Goal: Information Seeking & Learning: Check status

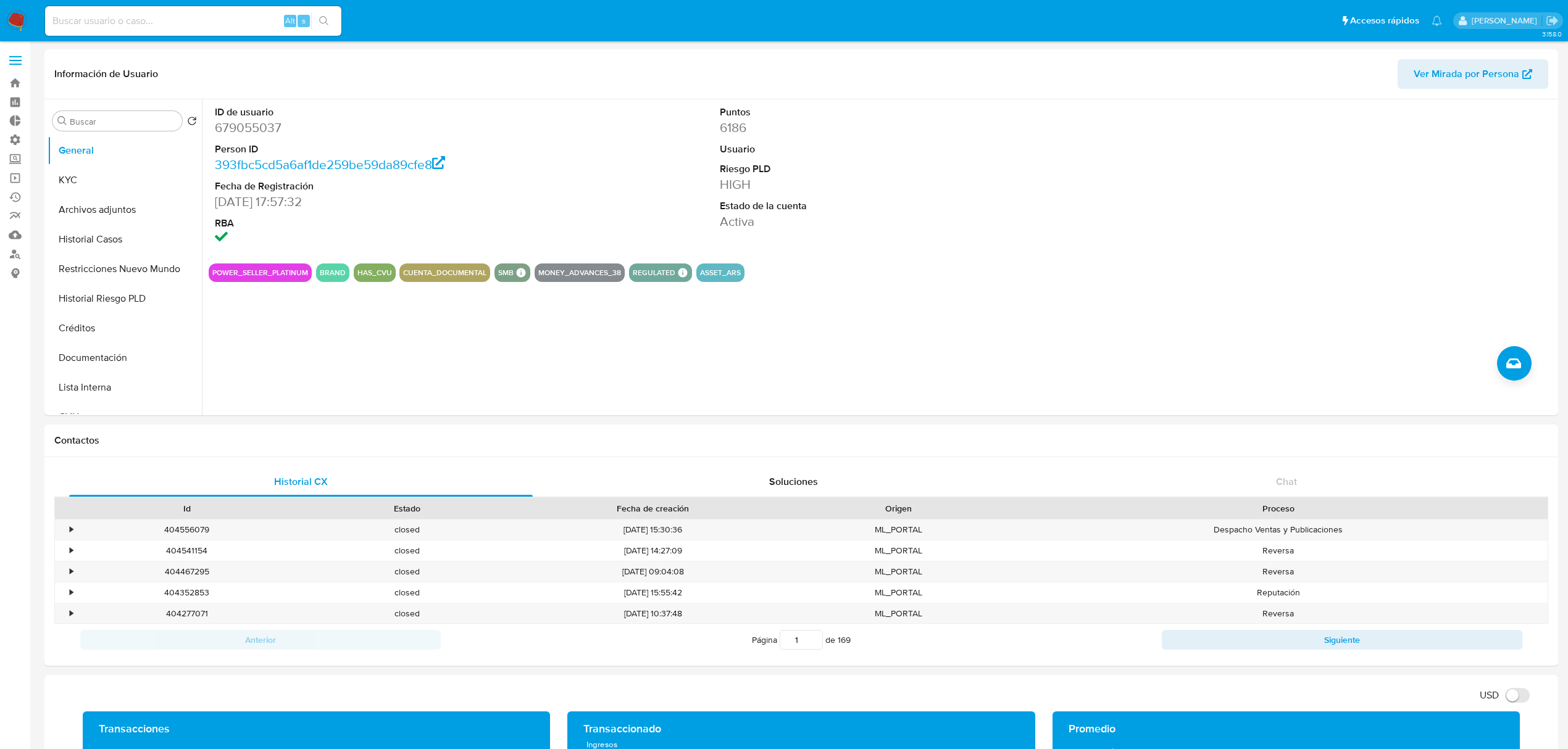
select select "10"
click at [25, 16] on img at bounding box center [16, 21] width 21 height 21
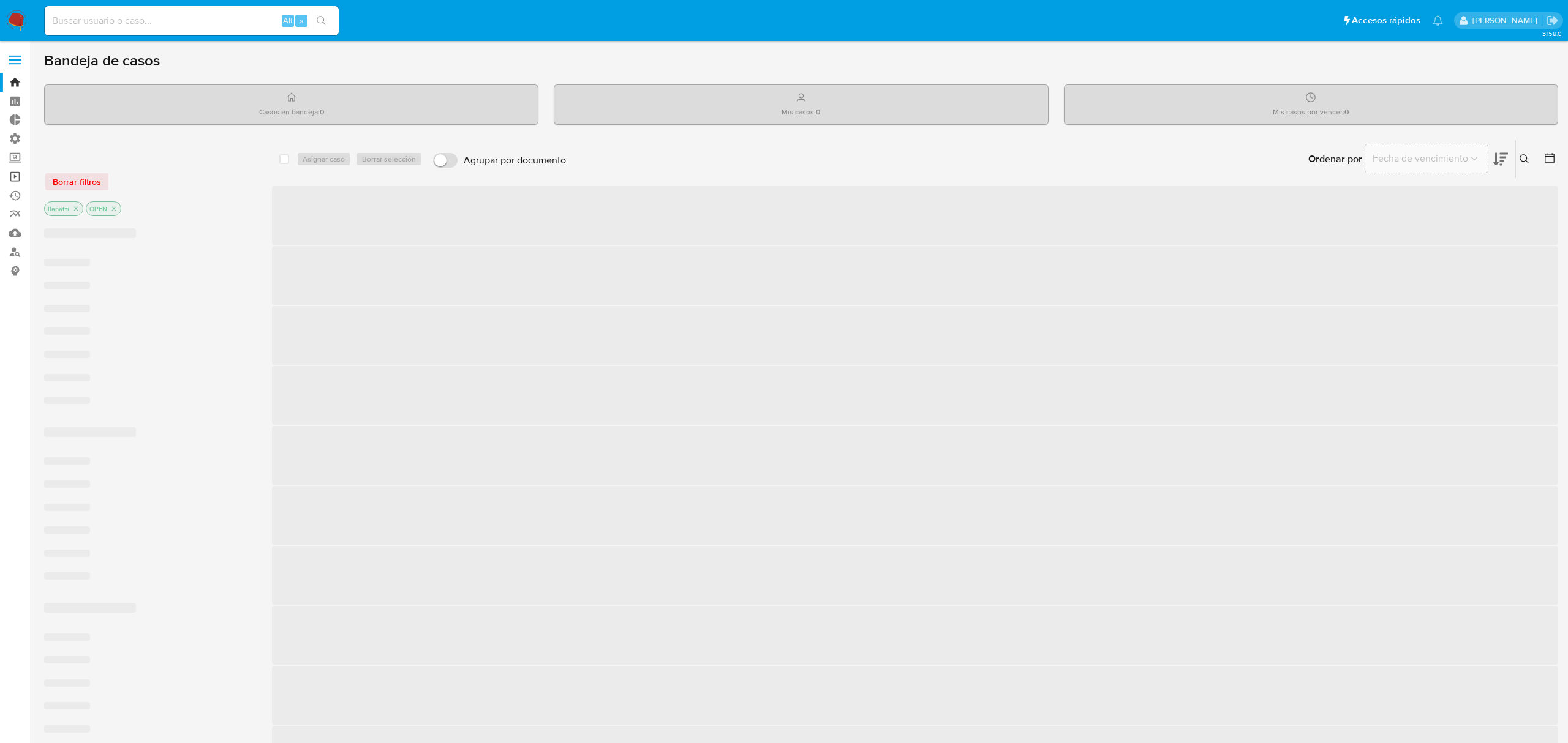
click at [15, 177] on link "Operaciones masivas" at bounding box center [73, 177] width 146 height 19
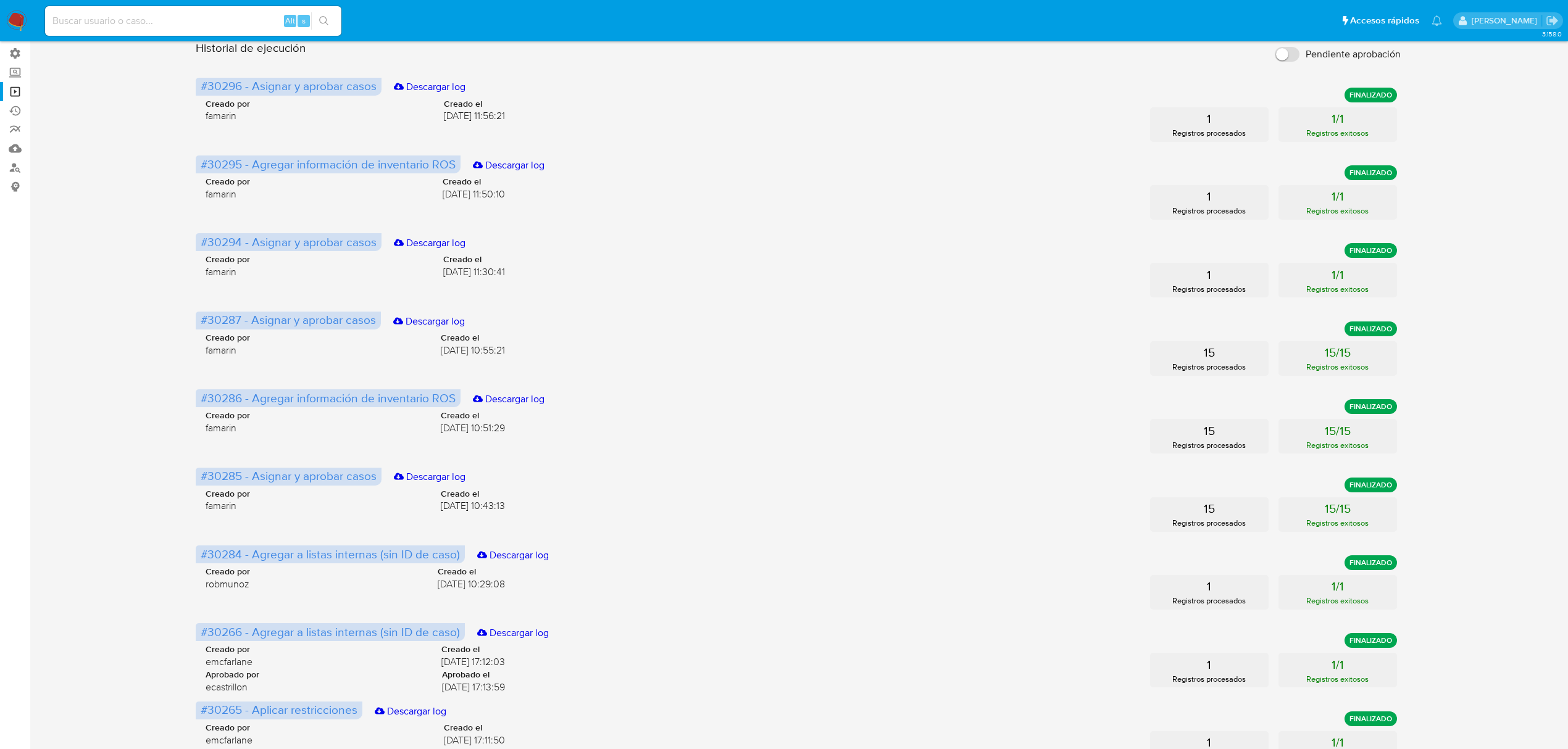
scroll to position [282, 0]
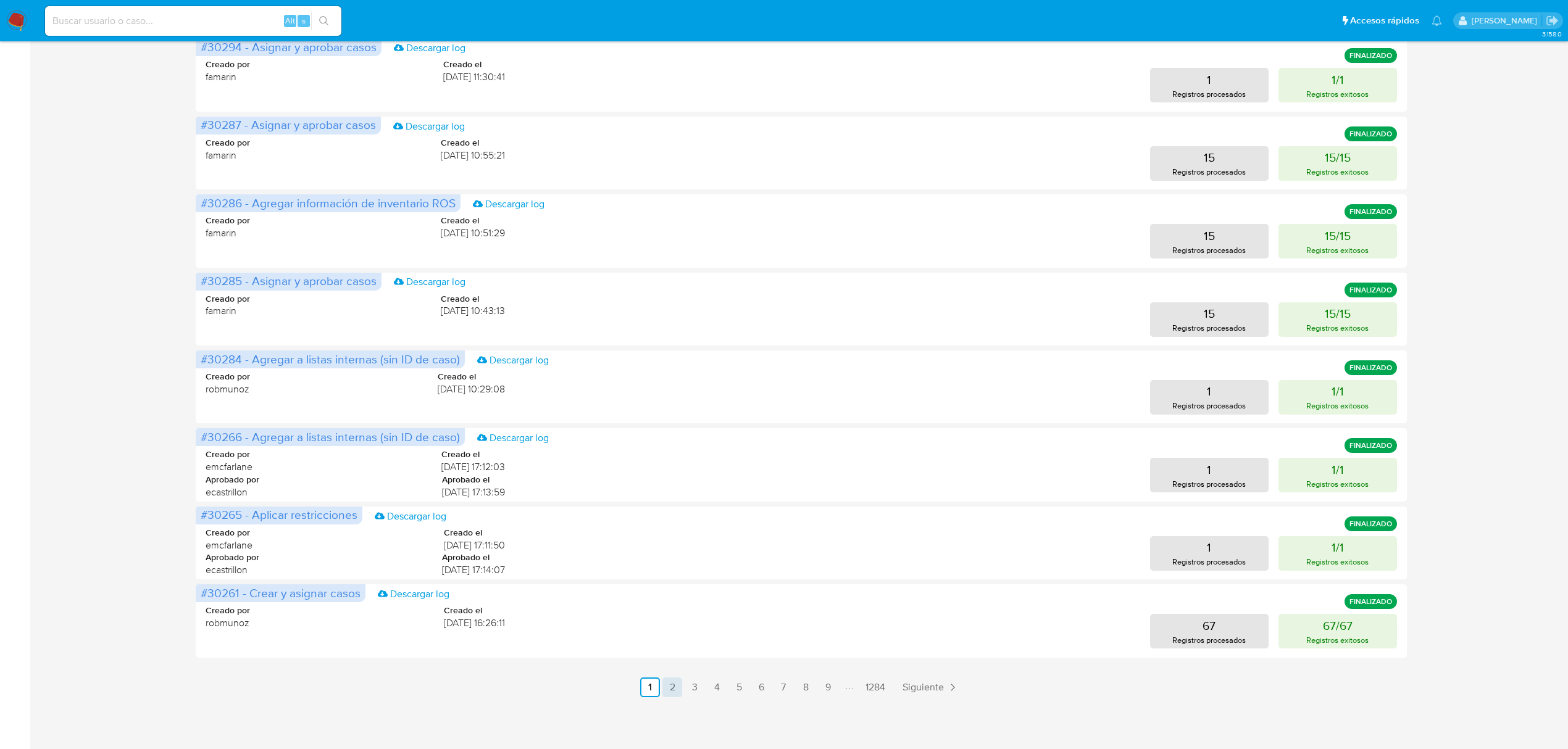
click at [673, 690] on link "2" at bounding box center [672, 687] width 20 height 20
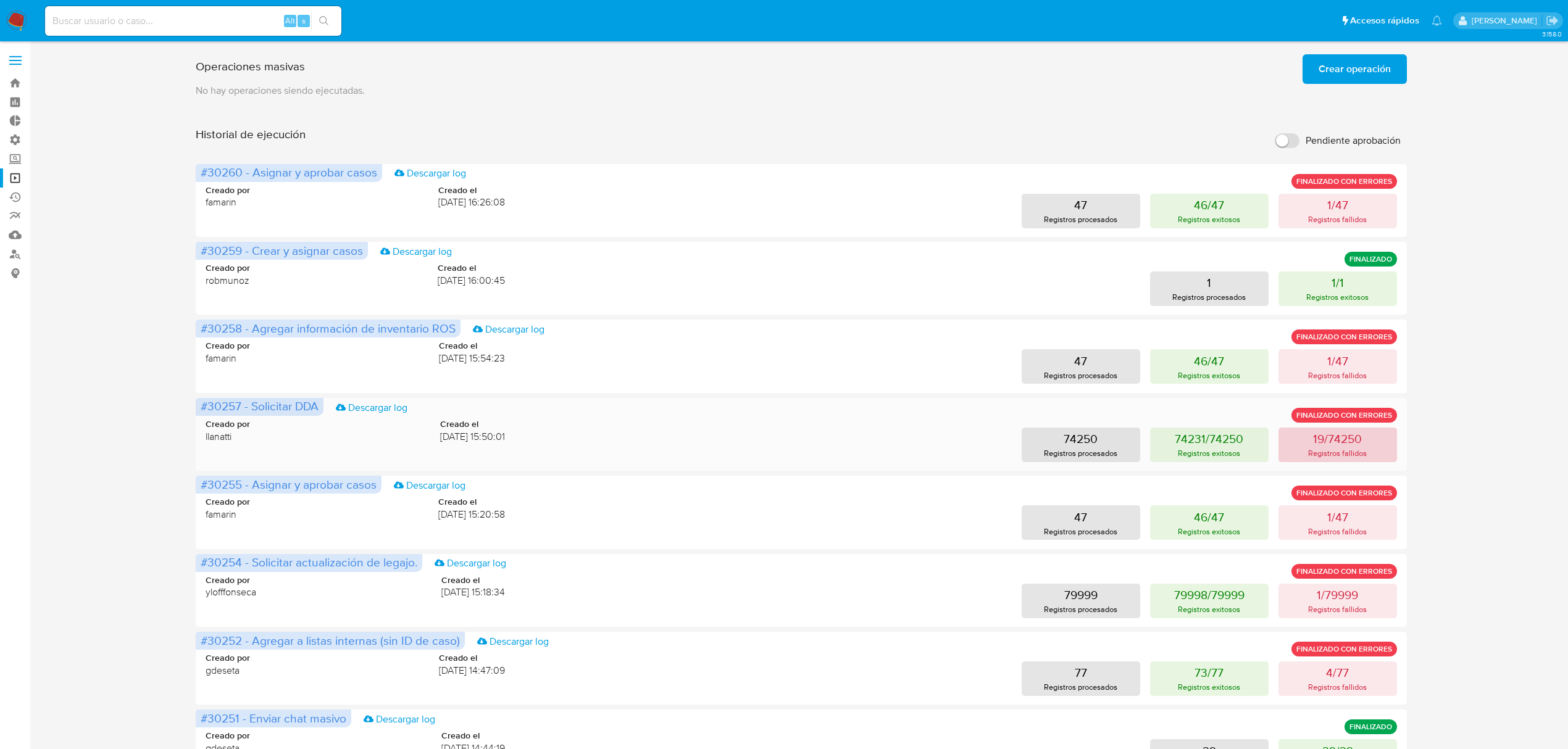
click at [1341, 445] on p "19/74250" at bounding box center [1337, 439] width 48 height 18
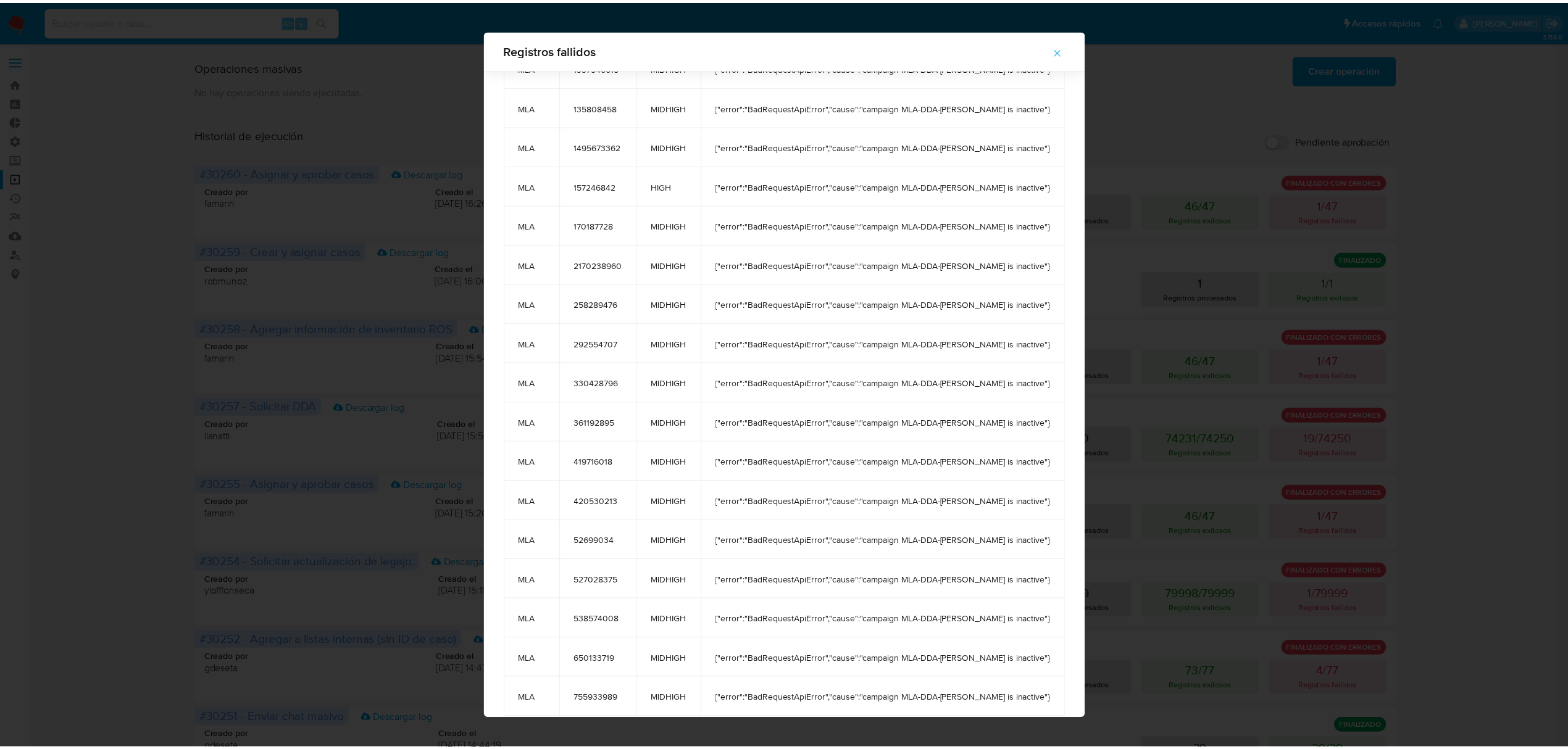
scroll to position [150, 0]
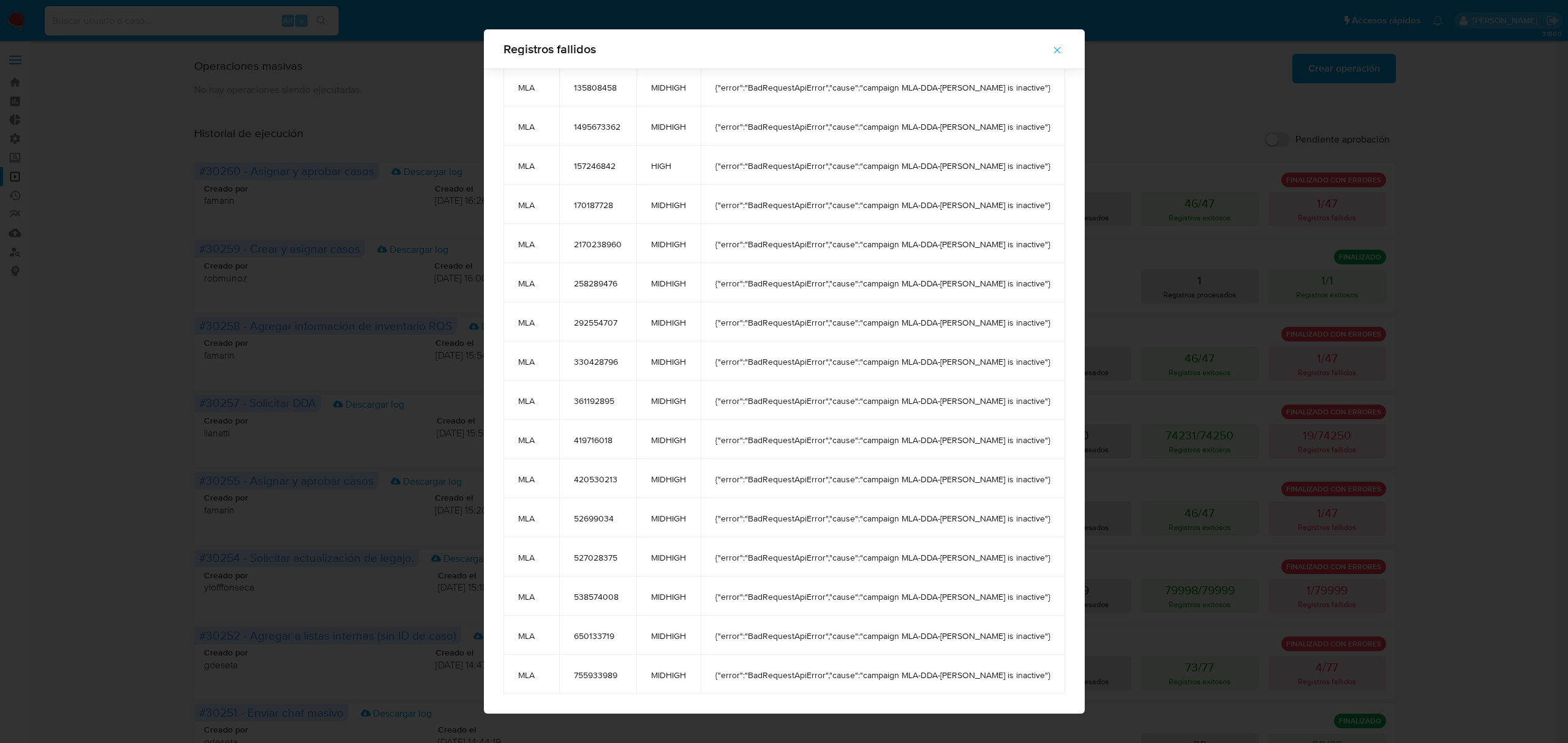
drag, startPoint x: 542, startPoint y: 95, endPoint x: 987, endPoint y: 631, distance: 696.6
click at [1014, 680] on table "site_id user_id pld_risk message MLA 1035234521 MIDHIGH {"error":"BadRequestApi…" at bounding box center [784, 306] width 561 height 775
click at [1051, 52] on icon "button" at bounding box center [1056, 49] width 11 height 11
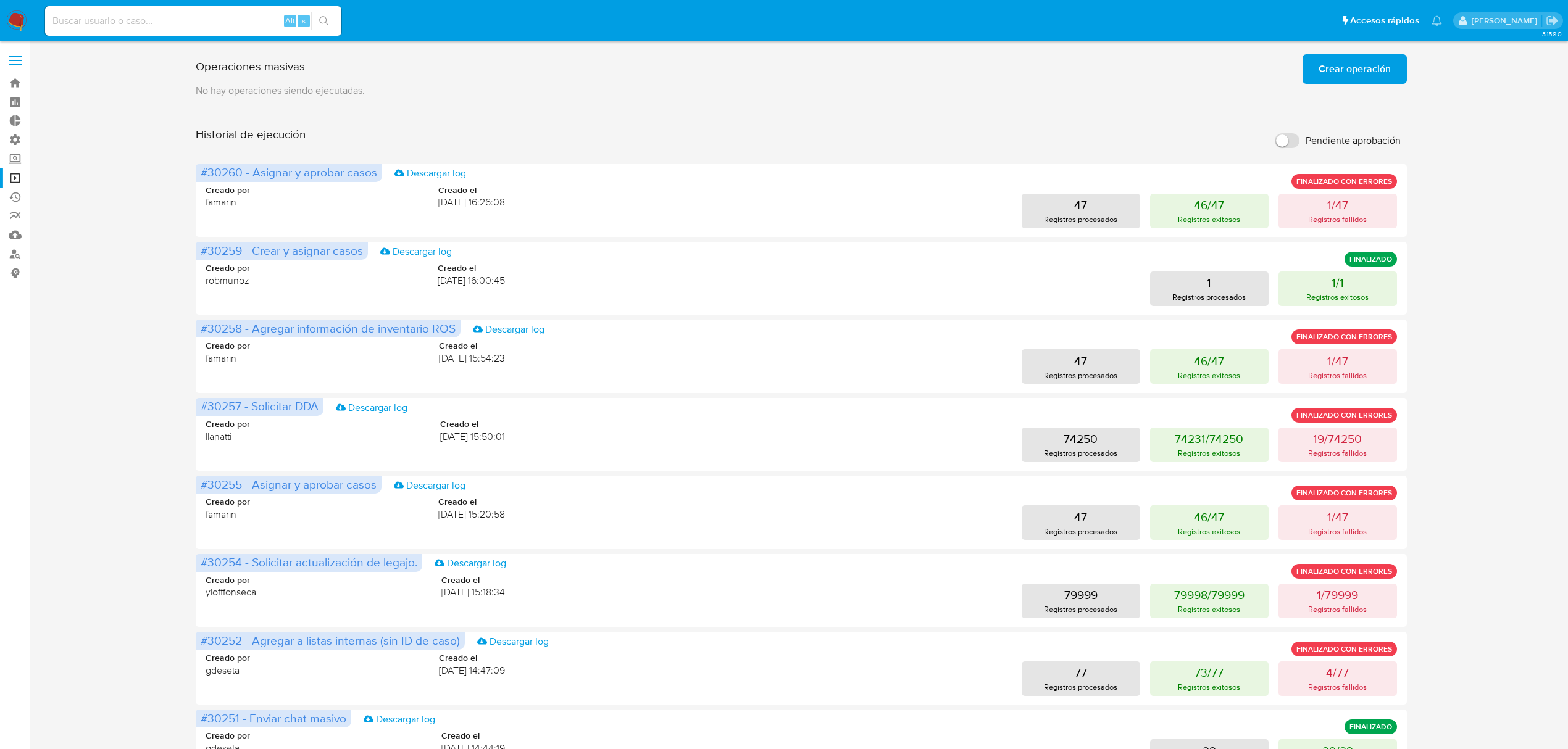
click at [13, 27] on img at bounding box center [16, 21] width 21 height 21
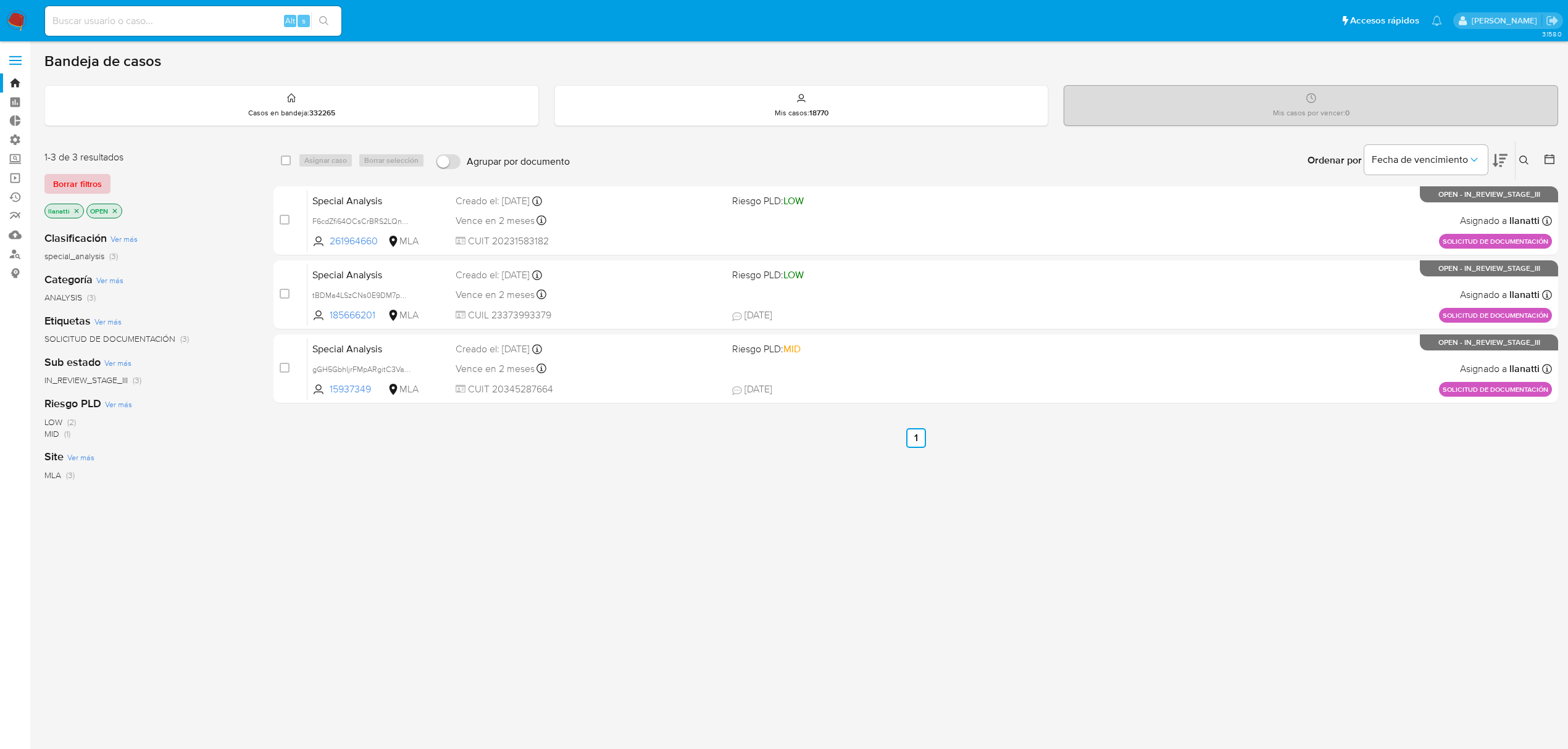
click at [89, 185] on span "Borrar filtros" at bounding box center [77, 184] width 48 height 18
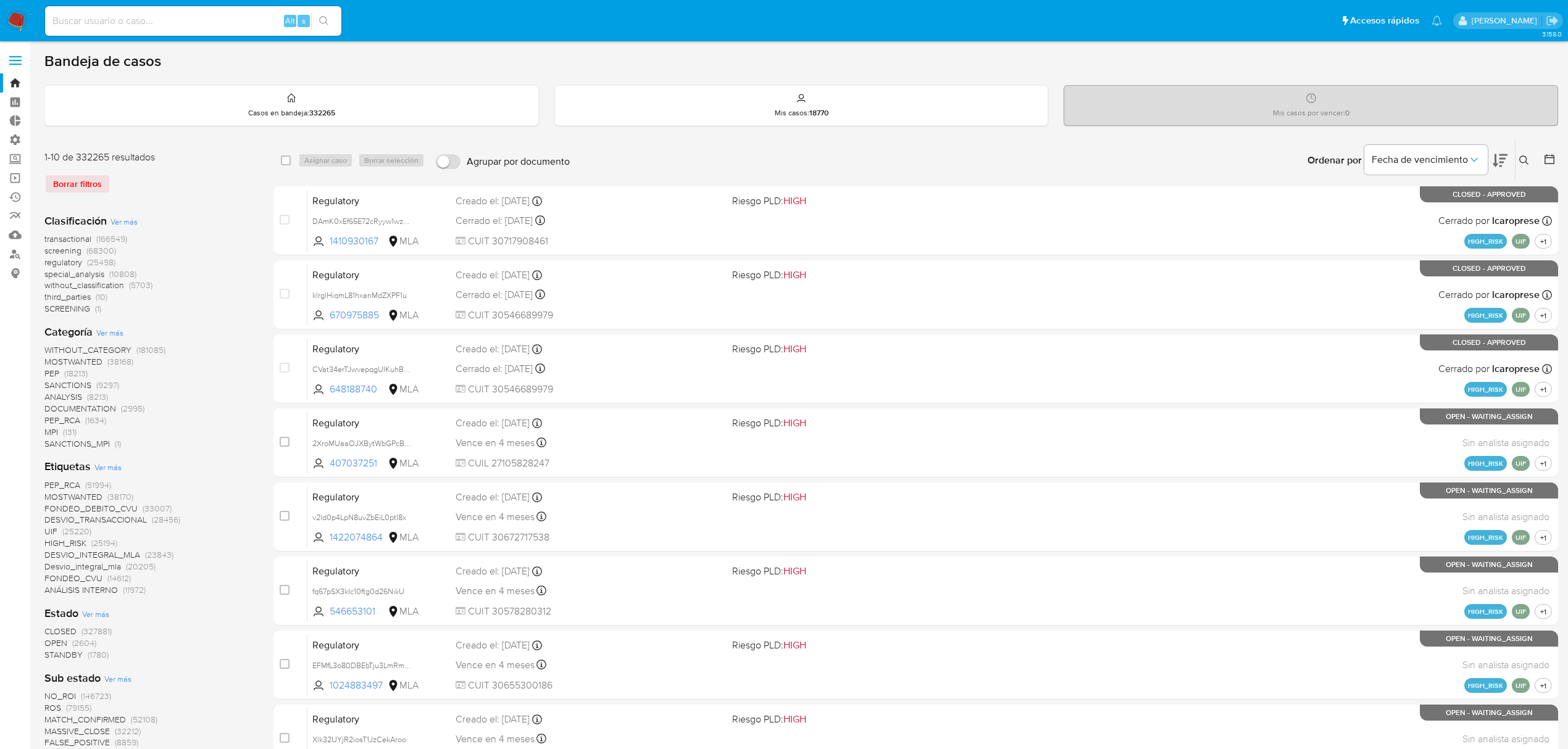
click at [1558, 161] on main "3.158.0" at bounding box center [784, 629] width 1568 height 1260
click at [1433, 159] on span "Fecha de vencimiento" at bounding box center [1419, 159] width 96 height 12
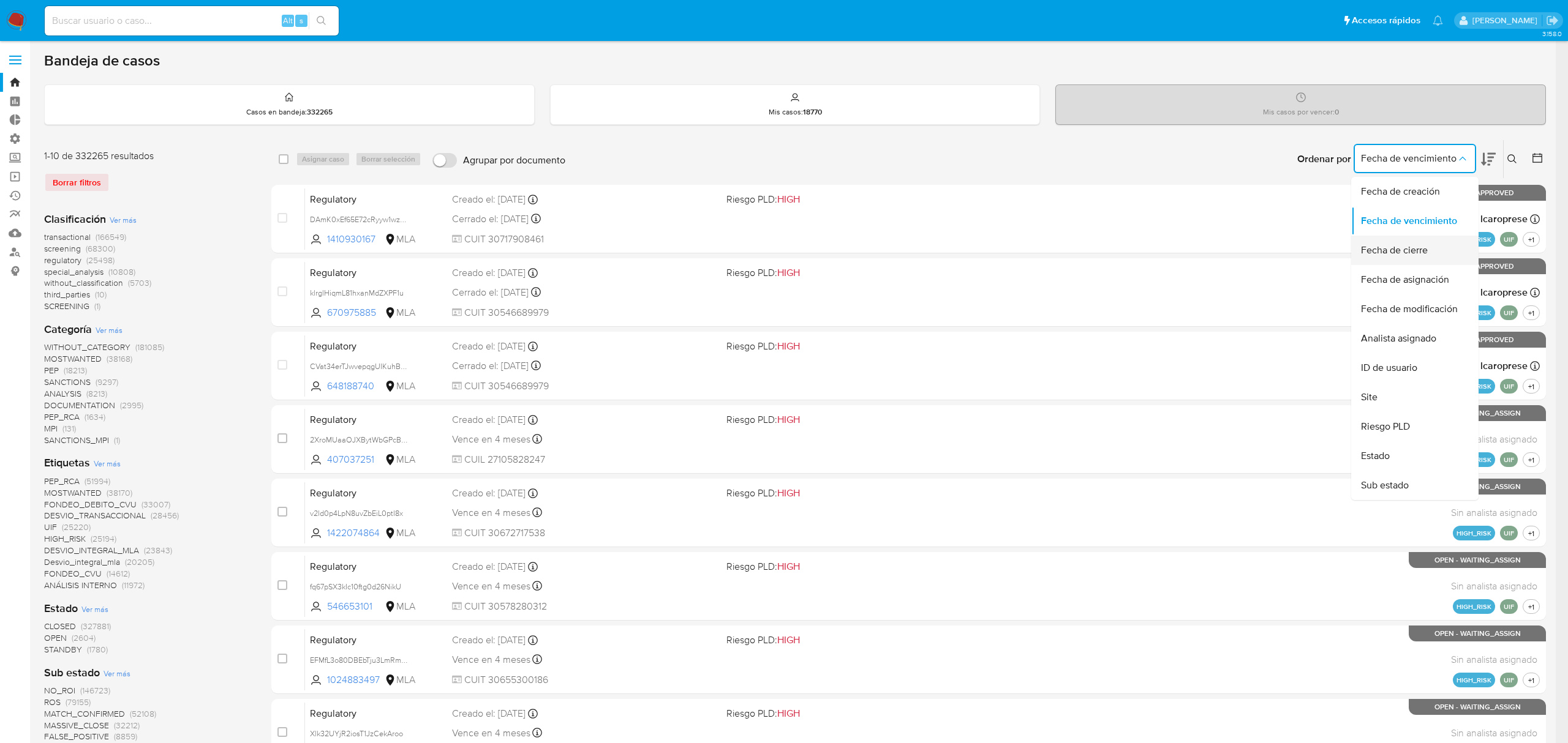
click at [1399, 251] on span "Fecha de cierre" at bounding box center [1394, 250] width 67 height 12
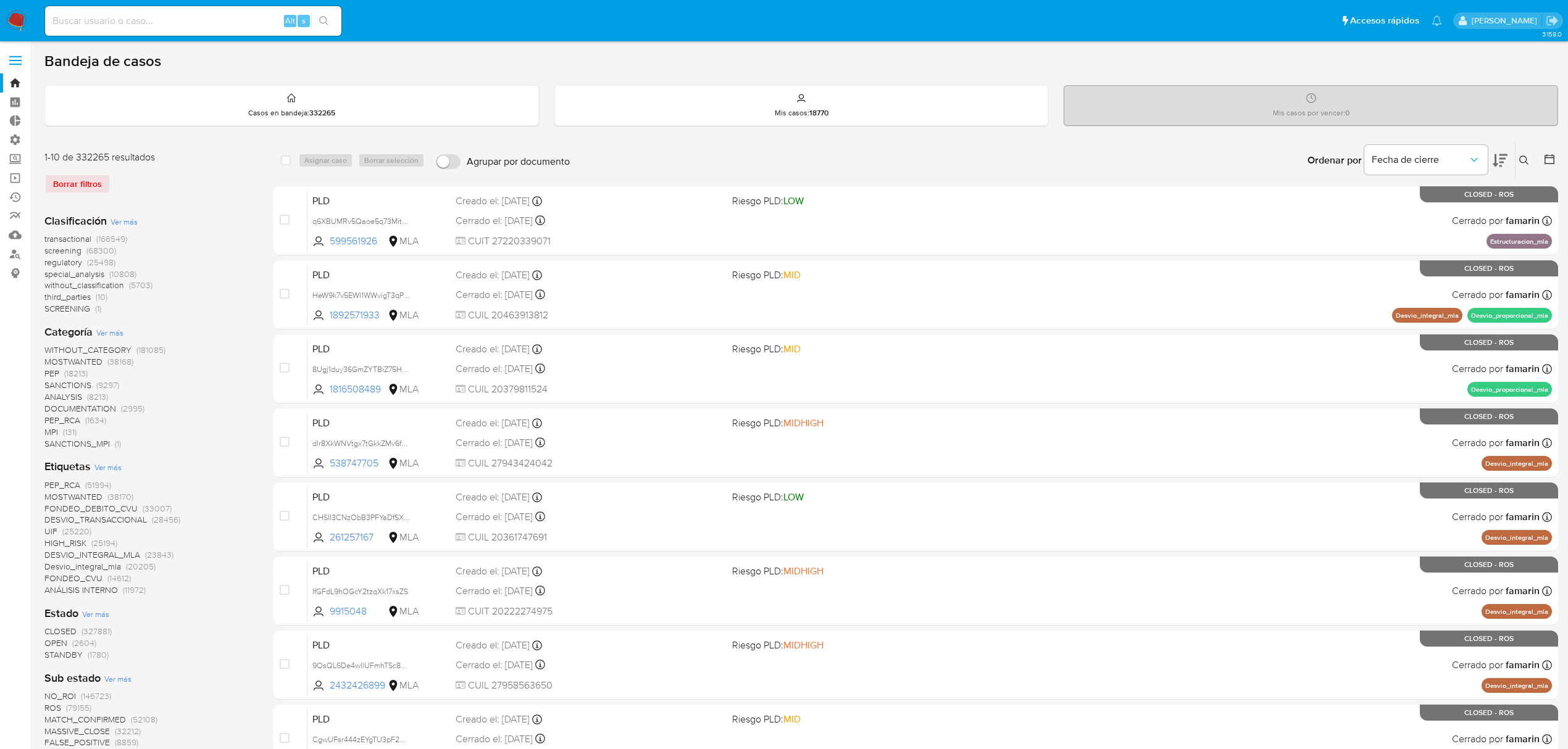
click at [1551, 158] on icon at bounding box center [1549, 159] width 12 height 12
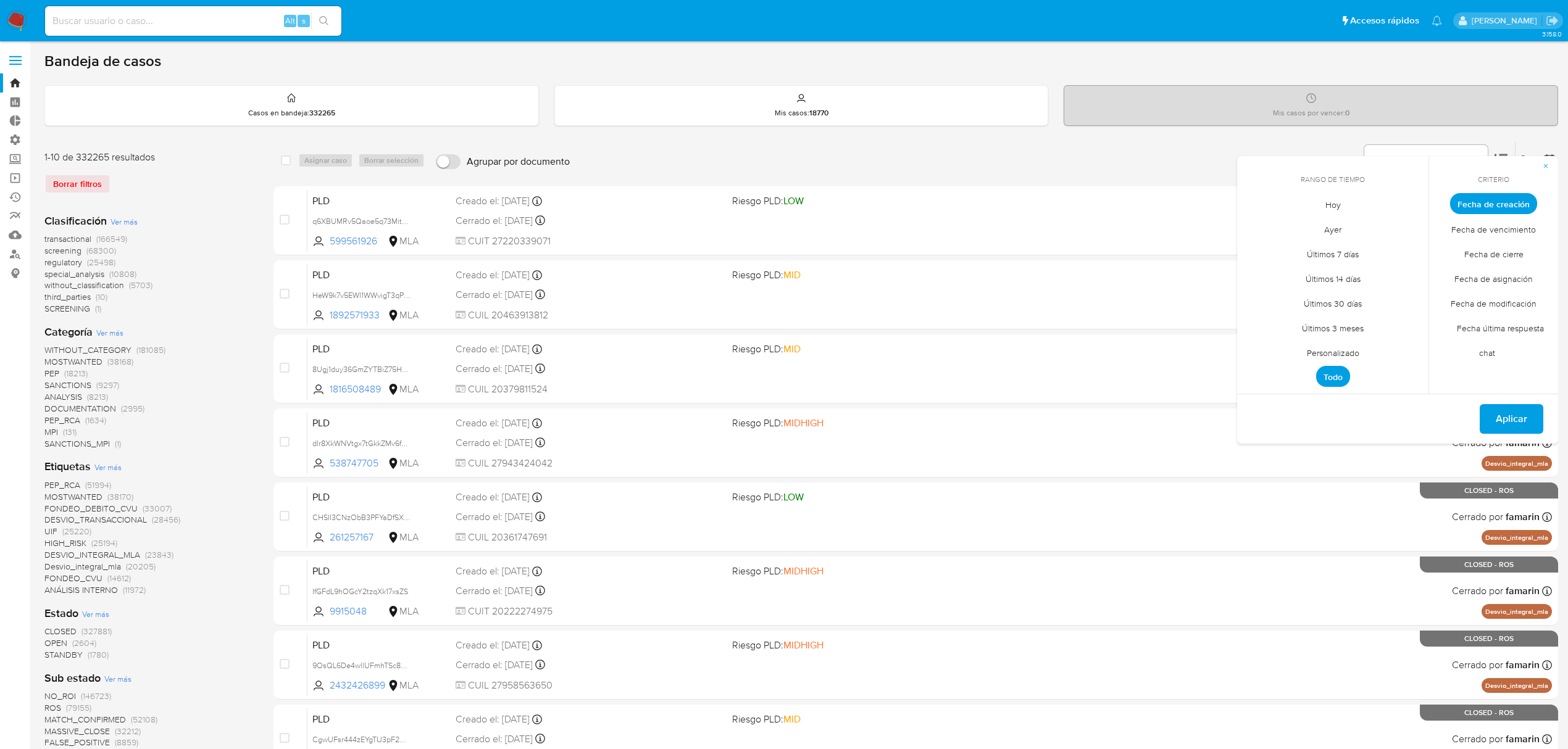
click at [1321, 346] on span "Personalizado" at bounding box center [1332, 353] width 79 height 25
click at [1254, 220] on icon "Mes anterior" at bounding box center [1256, 227] width 15 height 15
click at [1371, 269] on tr "1 2 3" at bounding box center [1332, 272] width 168 height 20
drag, startPoint x: 1362, startPoint y: 274, endPoint x: 1390, endPoint y: 381, distance: 110.6
click at [1361, 274] on button "1" at bounding box center [1357, 272] width 20 height 20
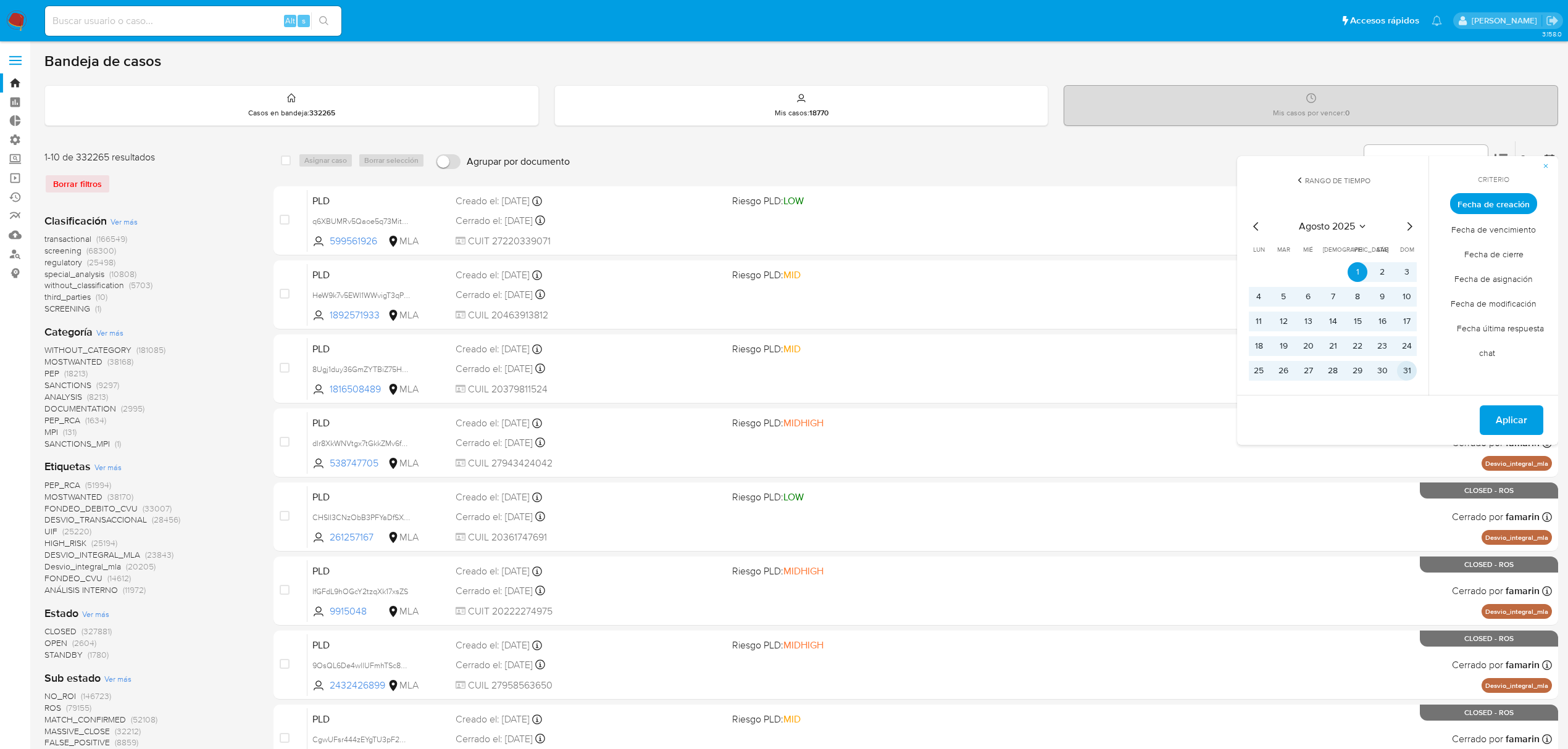
click at [1399, 368] on button "31" at bounding box center [1407, 370] width 20 height 20
drag, startPoint x: 1507, startPoint y: 417, endPoint x: 1482, endPoint y: 418, distance: 25.0
click at [1507, 418] on span "Aplicar" at bounding box center [1511, 420] width 32 height 27
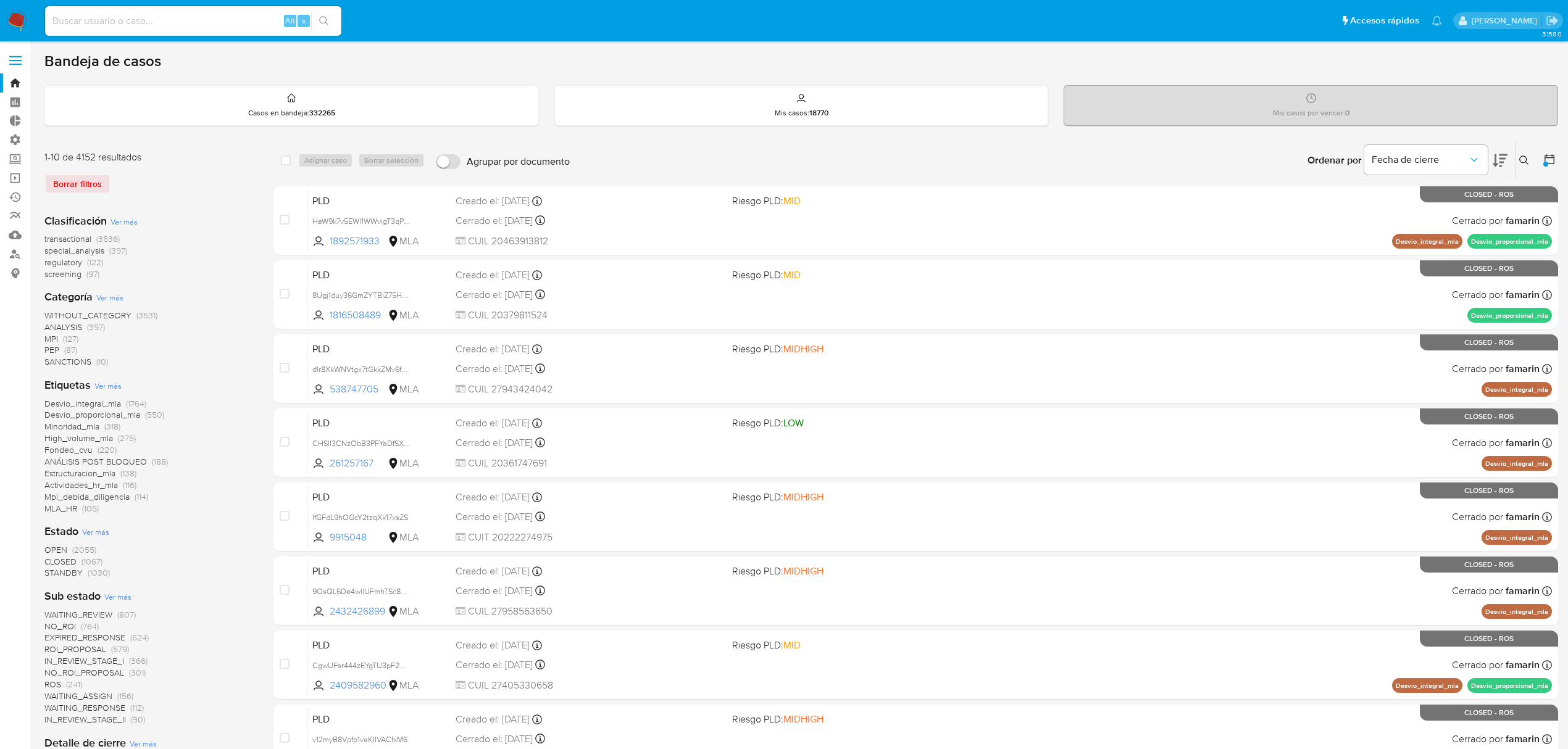
click at [68, 560] on span "CLOSED" at bounding box center [61, 561] width 32 height 12
click at [80, 213] on icon "close-filter" at bounding box center [81, 211] width 7 height 7
click at [1503, 158] on icon at bounding box center [1500, 161] width 15 height 13
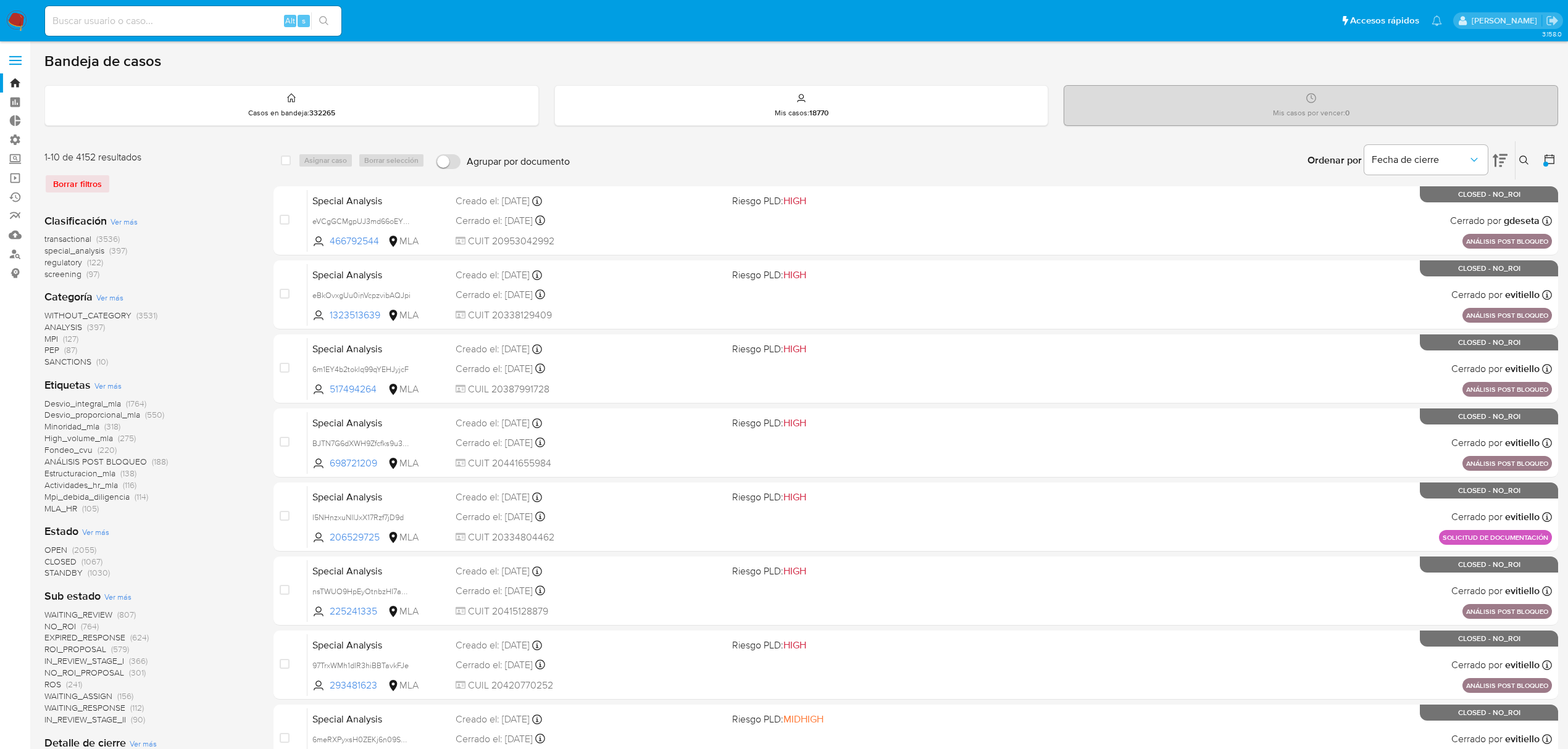
click at [1503, 158] on icon at bounding box center [1500, 161] width 15 height 13
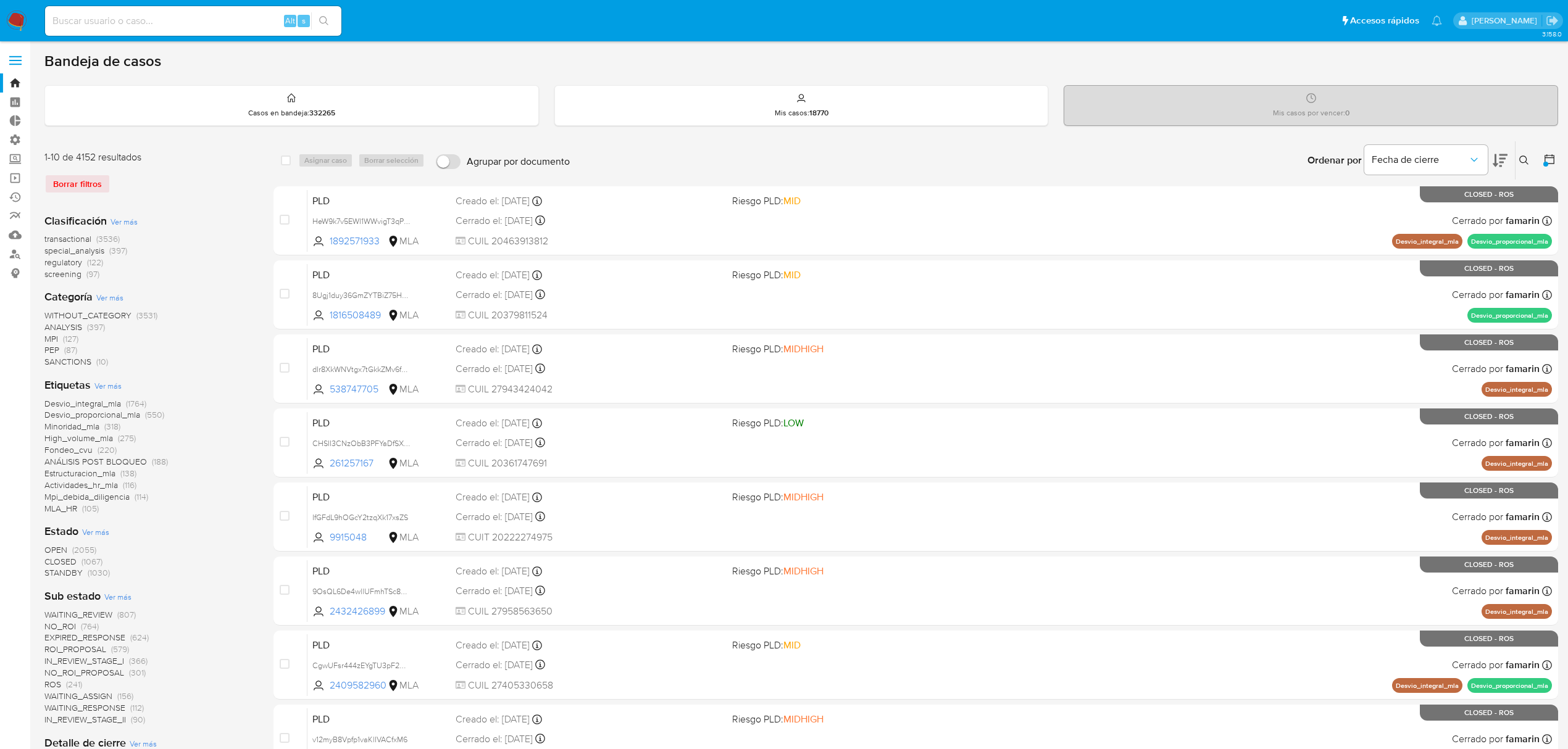
click at [83, 237] on span "transactional" at bounding box center [68, 238] width 47 height 12
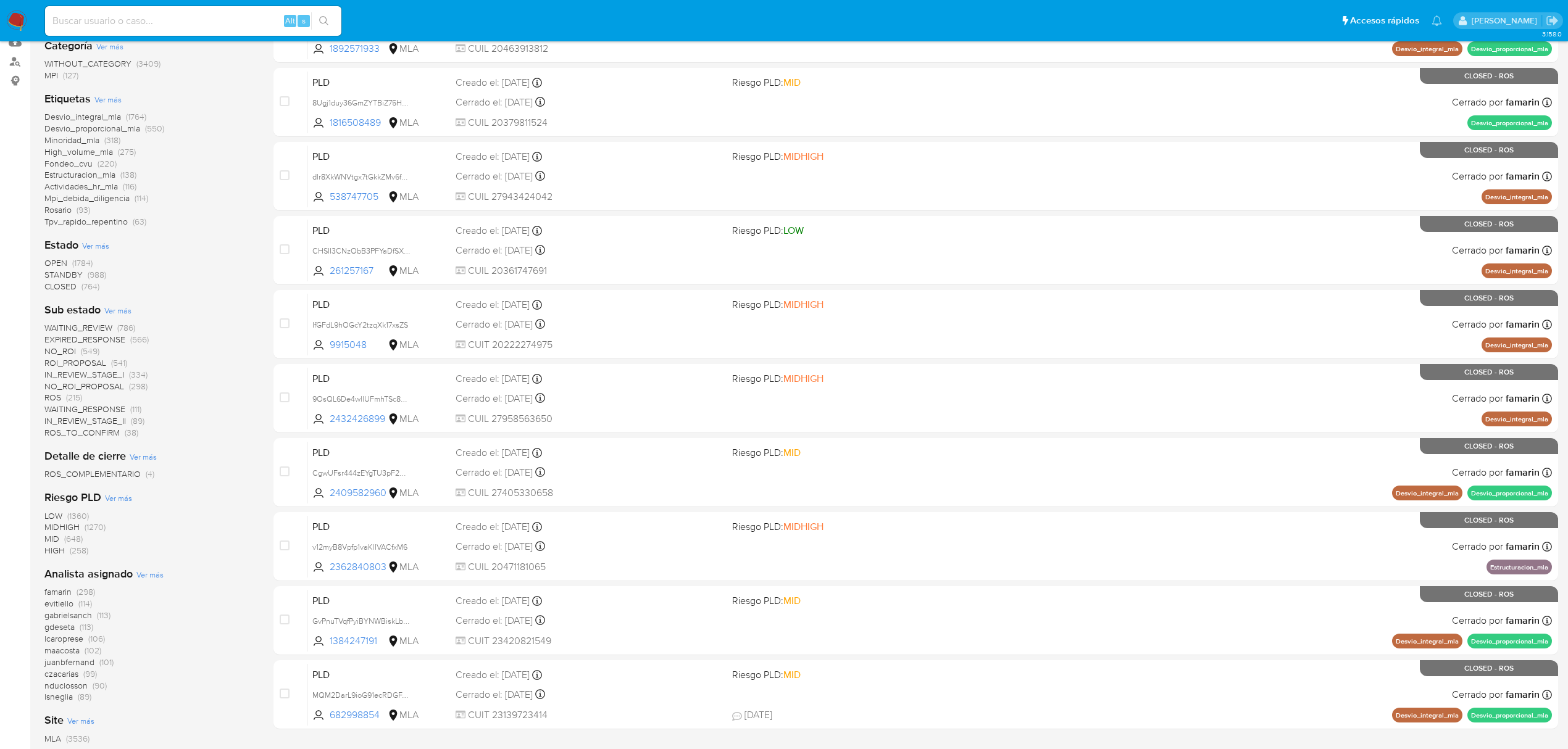
scroll to position [82, 0]
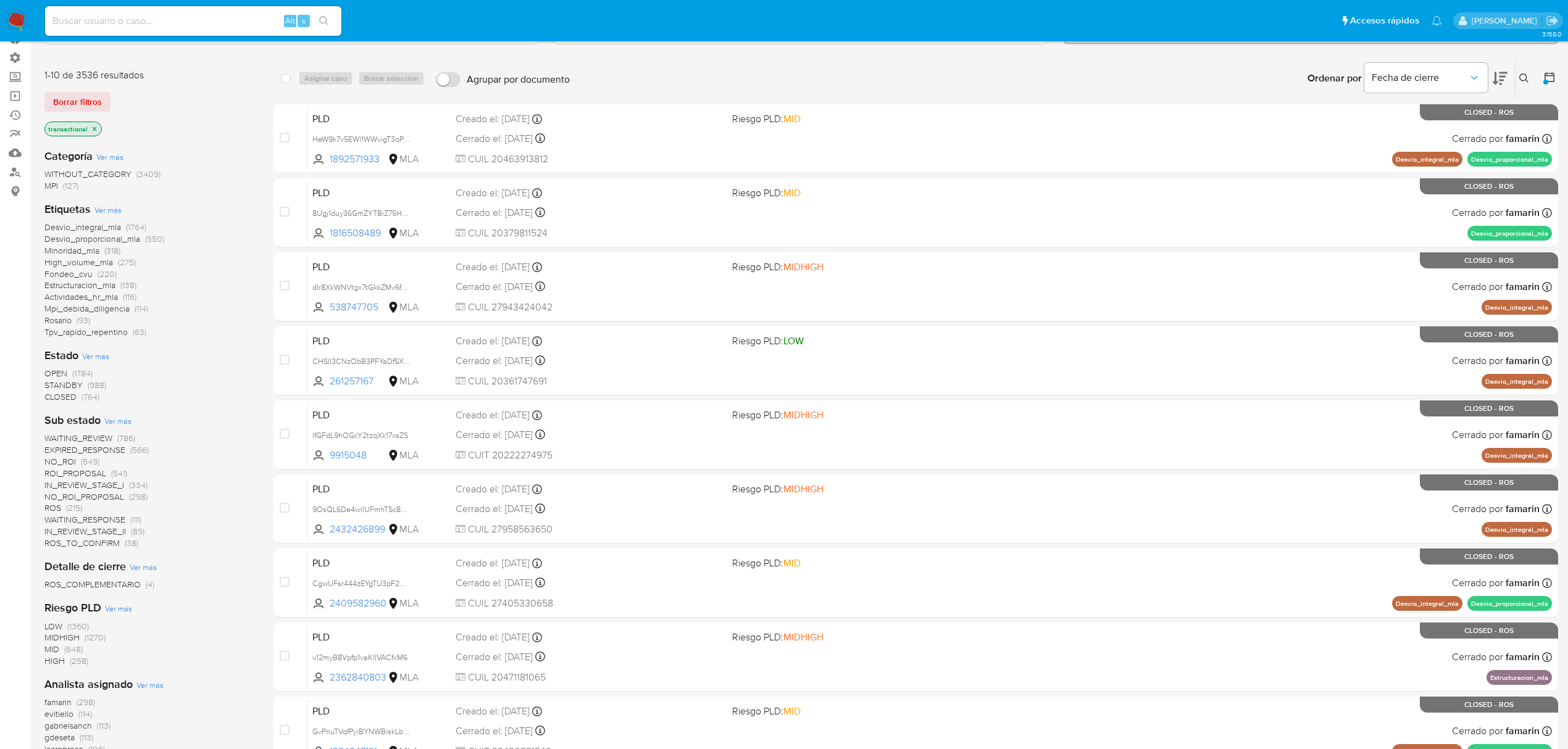
click at [111, 418] on span "Ver más" at bounding box center [117, 420] width 27 height 11
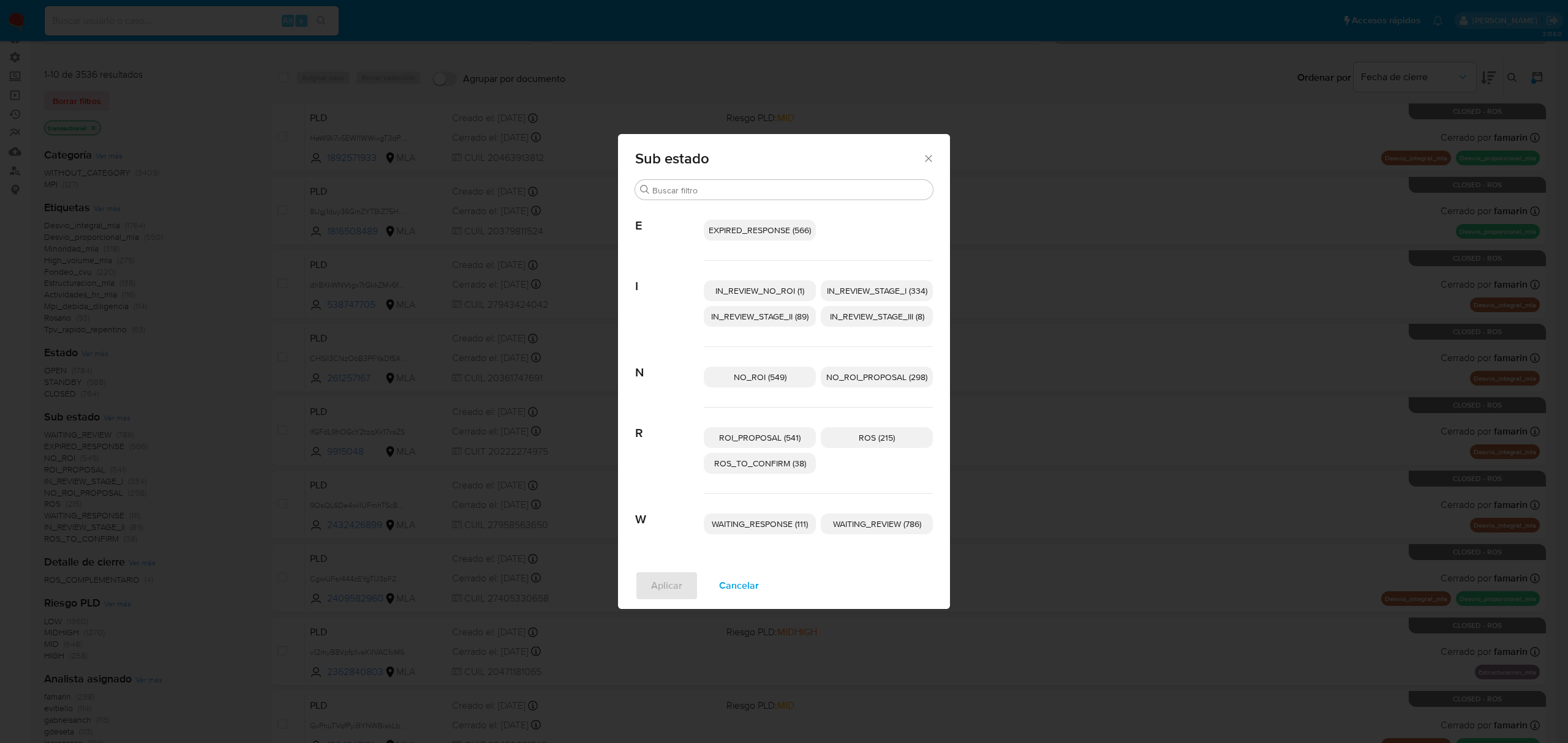
click at [716, 578] on button "Cancelar" at bounding box center [739, 586] width 71 height 29
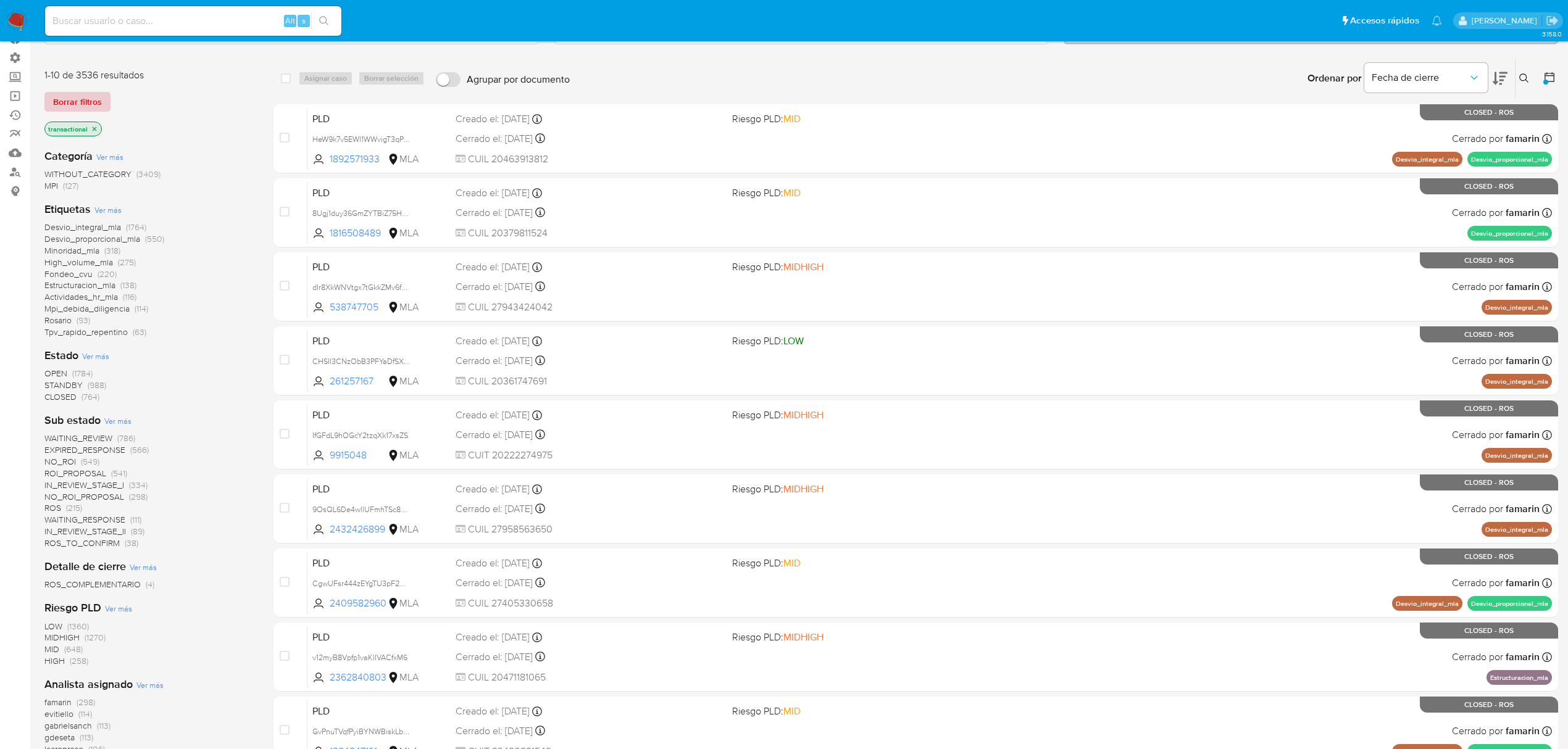
click at [92, 95] on span "Borrar filtros" at bounding box center [77, 102] width 48 height 18
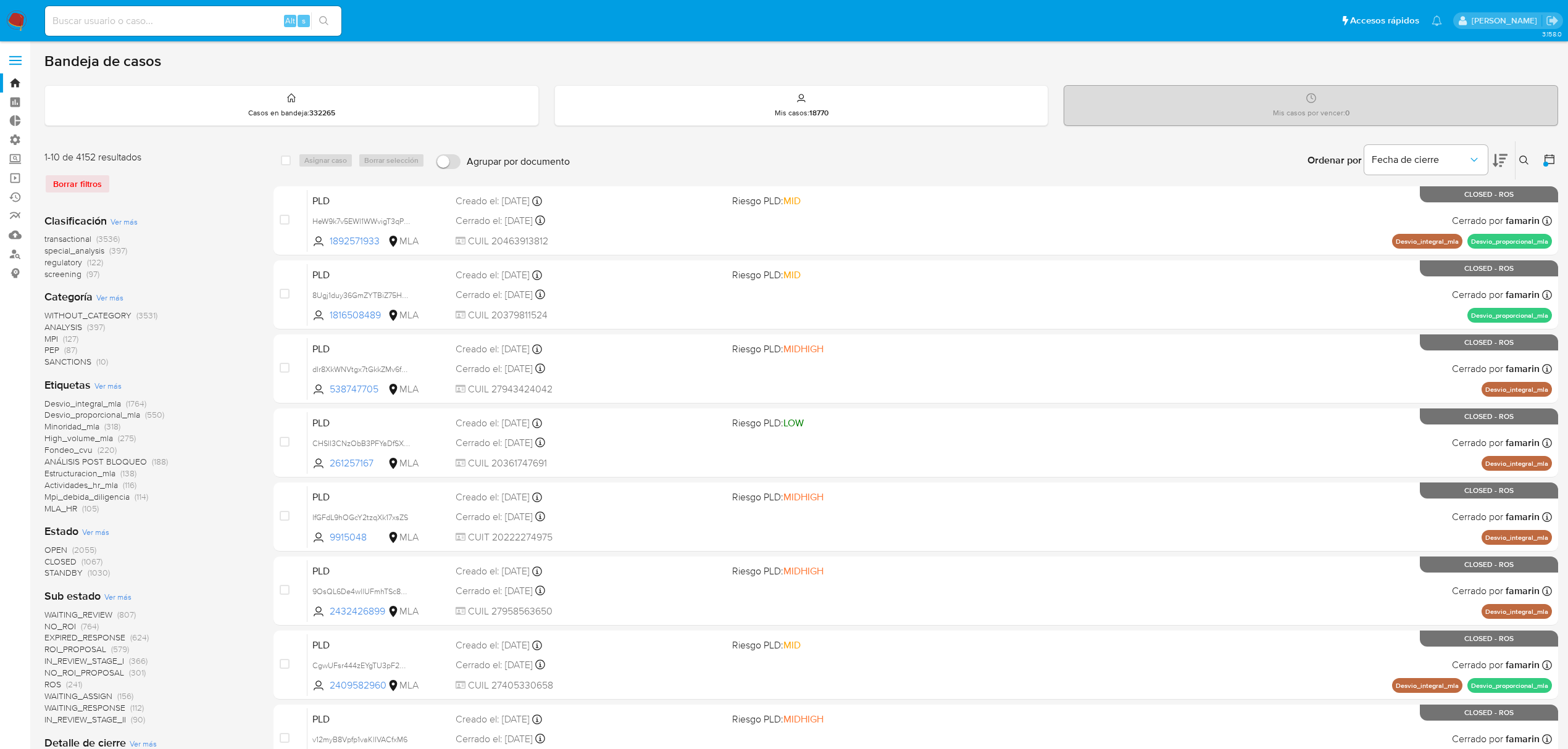
click at [21, 2] on nav "Pausado Ver notificaciones Alt s Accesos rápidos Presiona las siguientes teclas…" at bounding box center [784, 21] width 1568 height 41
click at [20, 18] on img at bounding box center [16, 21] width 21 height 21
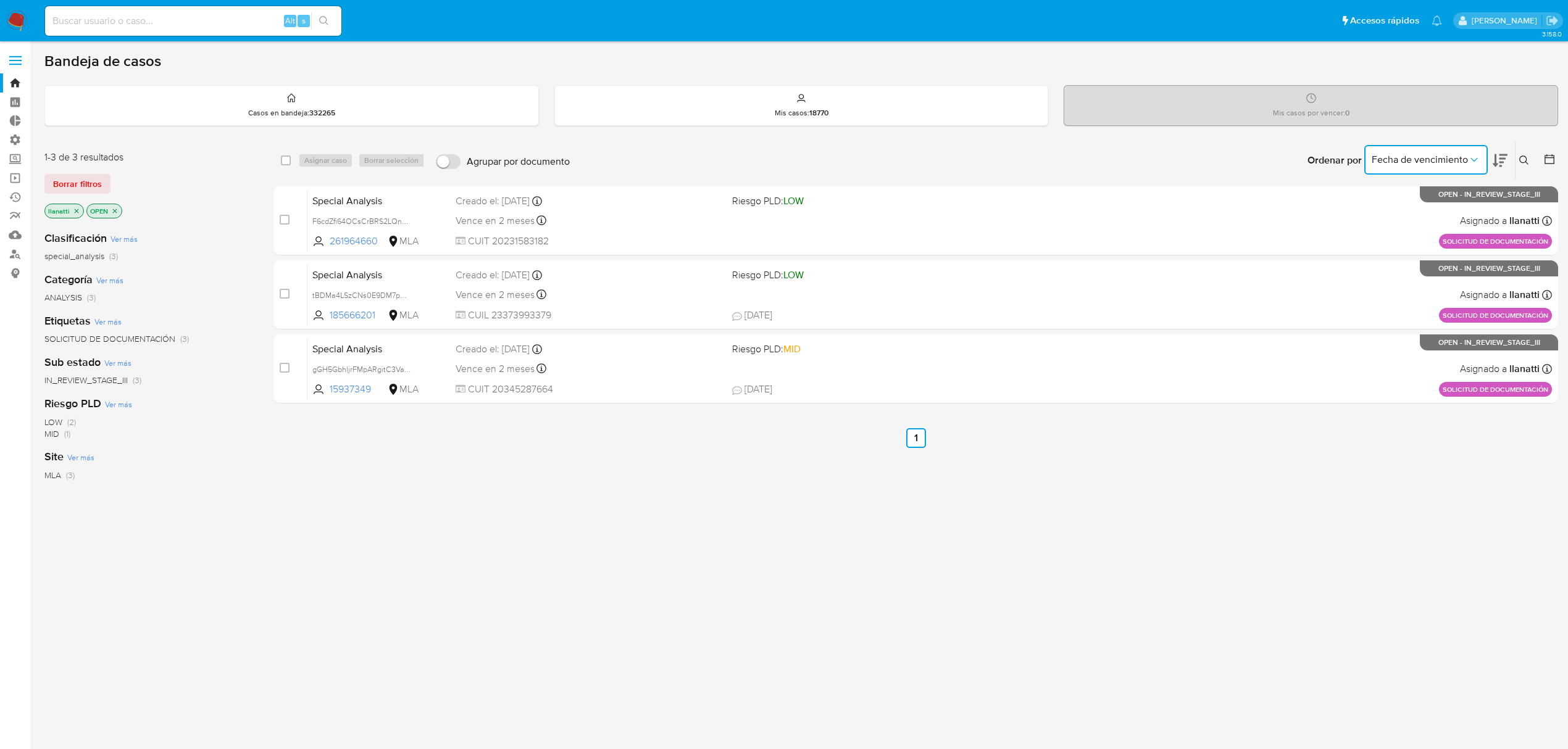
click at [1443, 158] on span "Fecha de vencimiento" at bounding box center [1419, 159] width 96 height 12
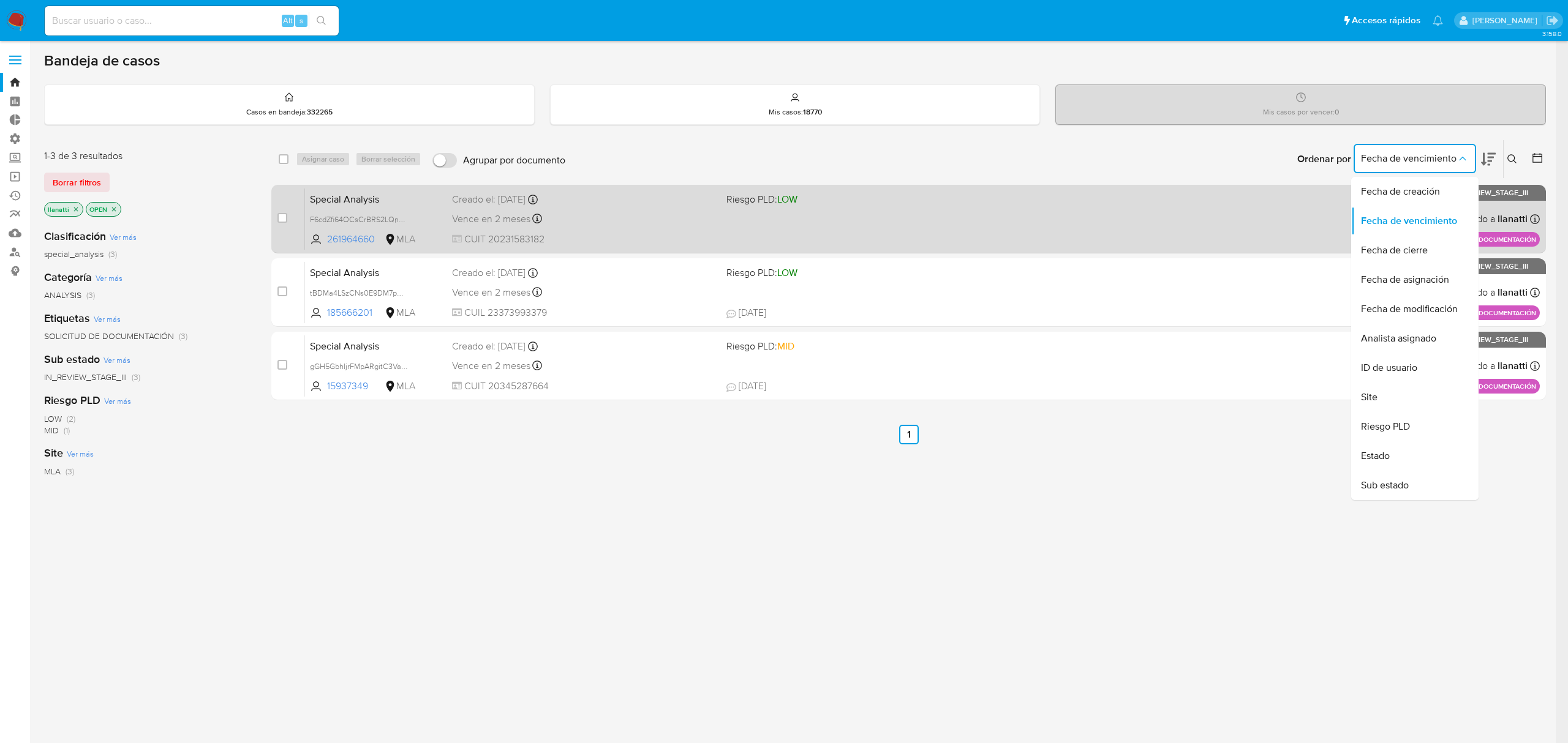
click at [1421, 247] on span "Fecha de cierre" at bounding box center [1394, 250] width 67 height 12
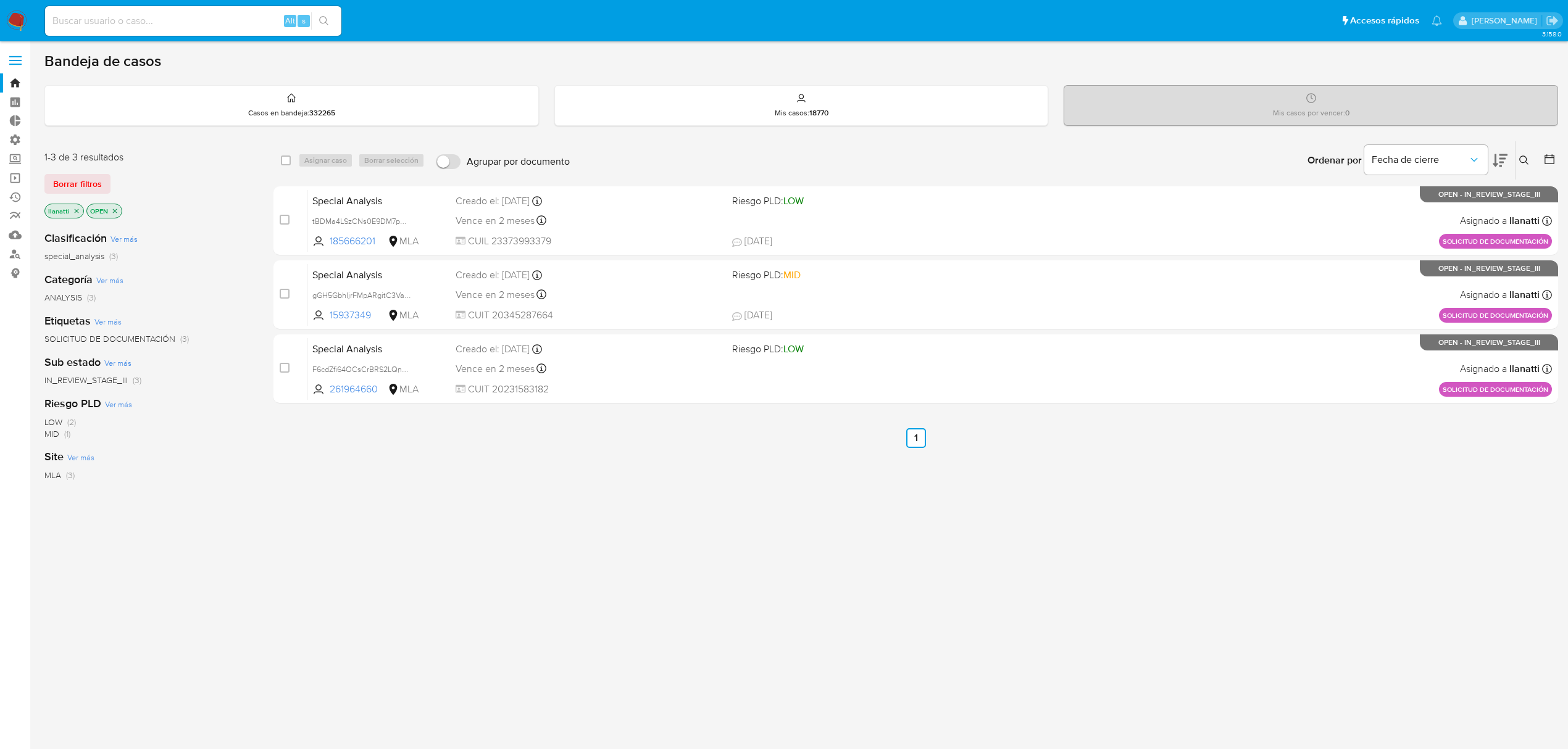
click at [1546, 161] on icon at bounding box center [1549, 159] width 12 height 12
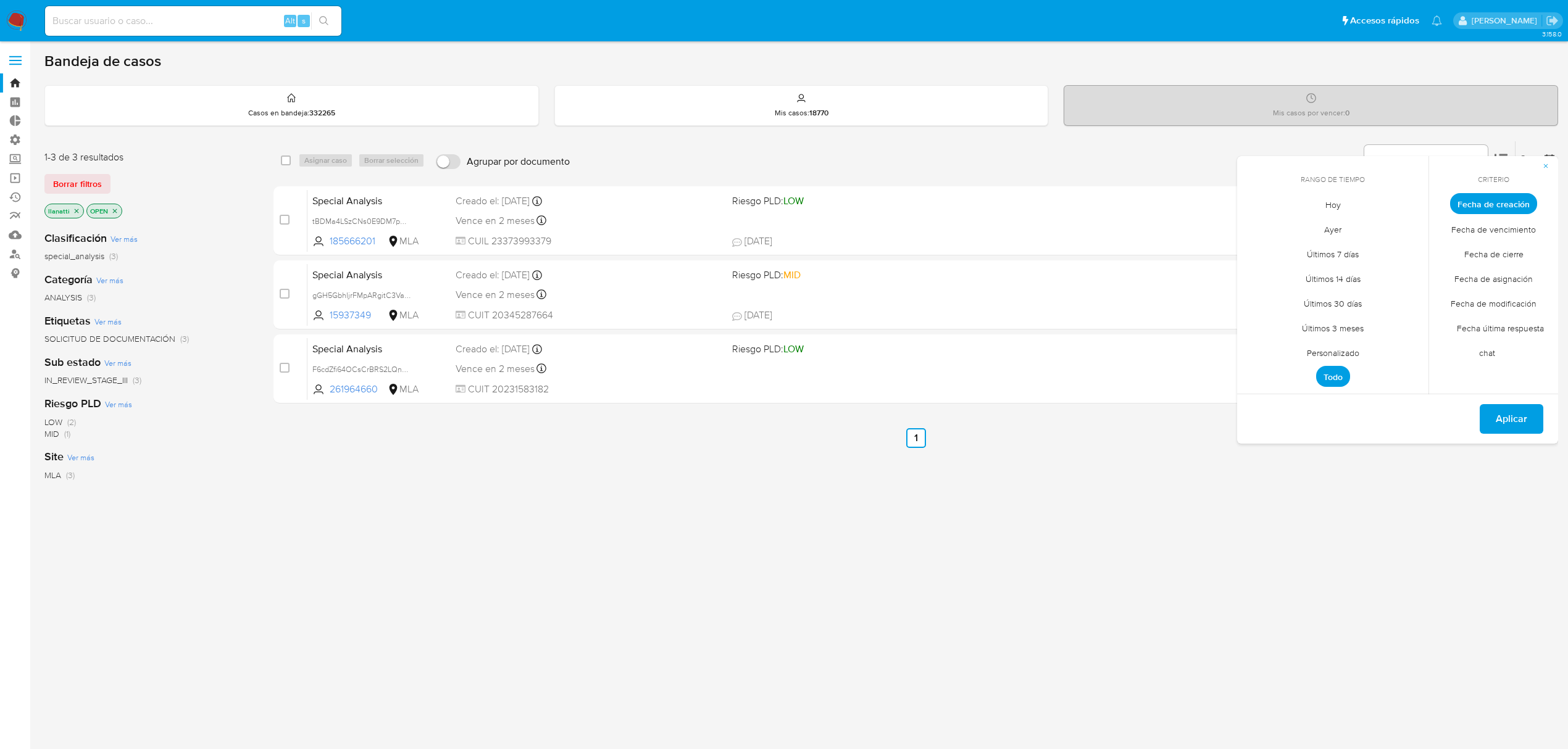
click at [1349, 351] on span "Personalizado" at bounding box center [1332, 353] width 79 height 25
click at [1259, 228] on icon "Mes anterior" at bounding box center [1256, 227] width 15 height 15
click at [1358, 268] on button "1" at bounding box center [1357, 272] width 20 height 20
click at [1415, 373] on button "31" at bounding box center [1407, 370] width 20 height 20
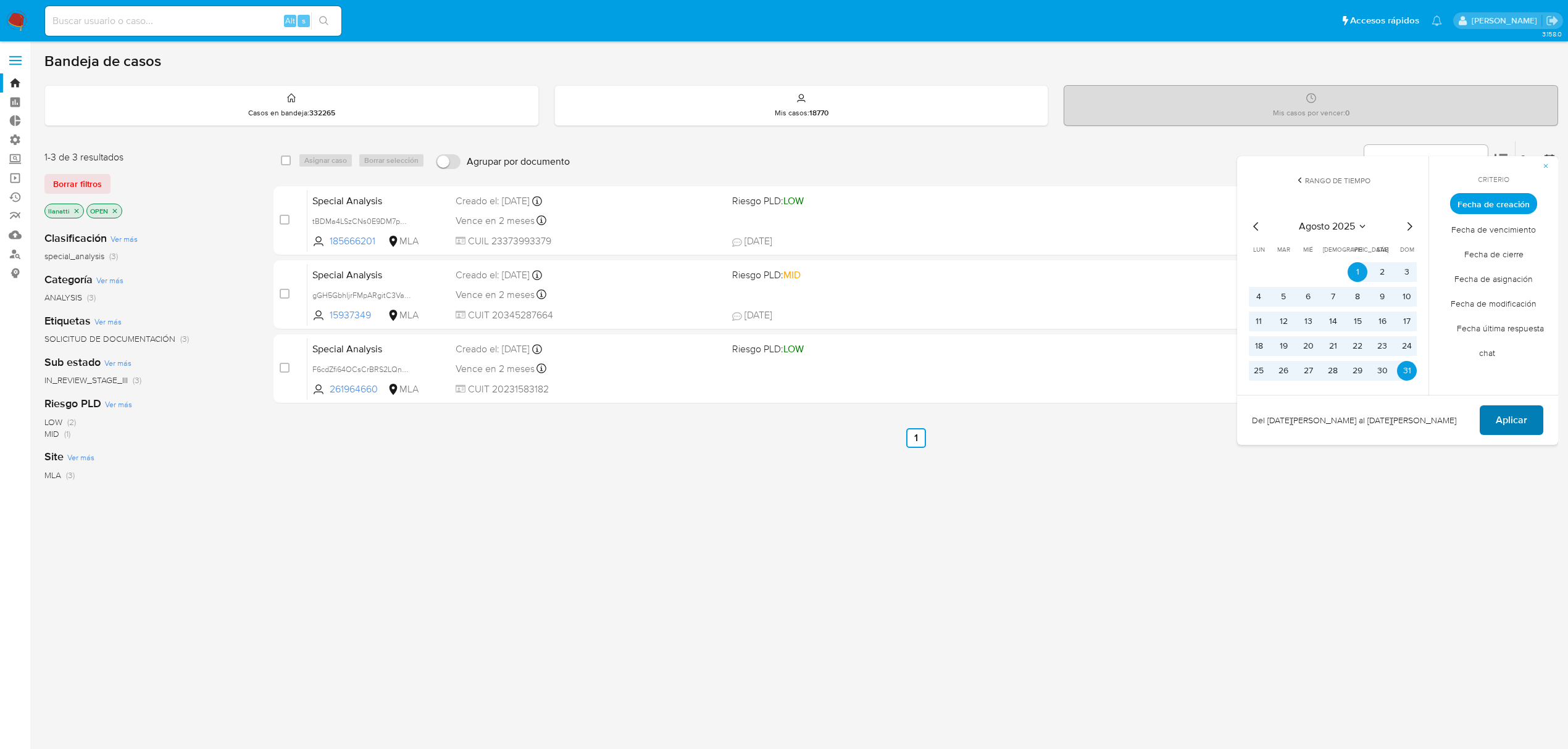
click at [1512, 423] on span "Aplicar" at bounding box center [1511, 420] width 32 height 27
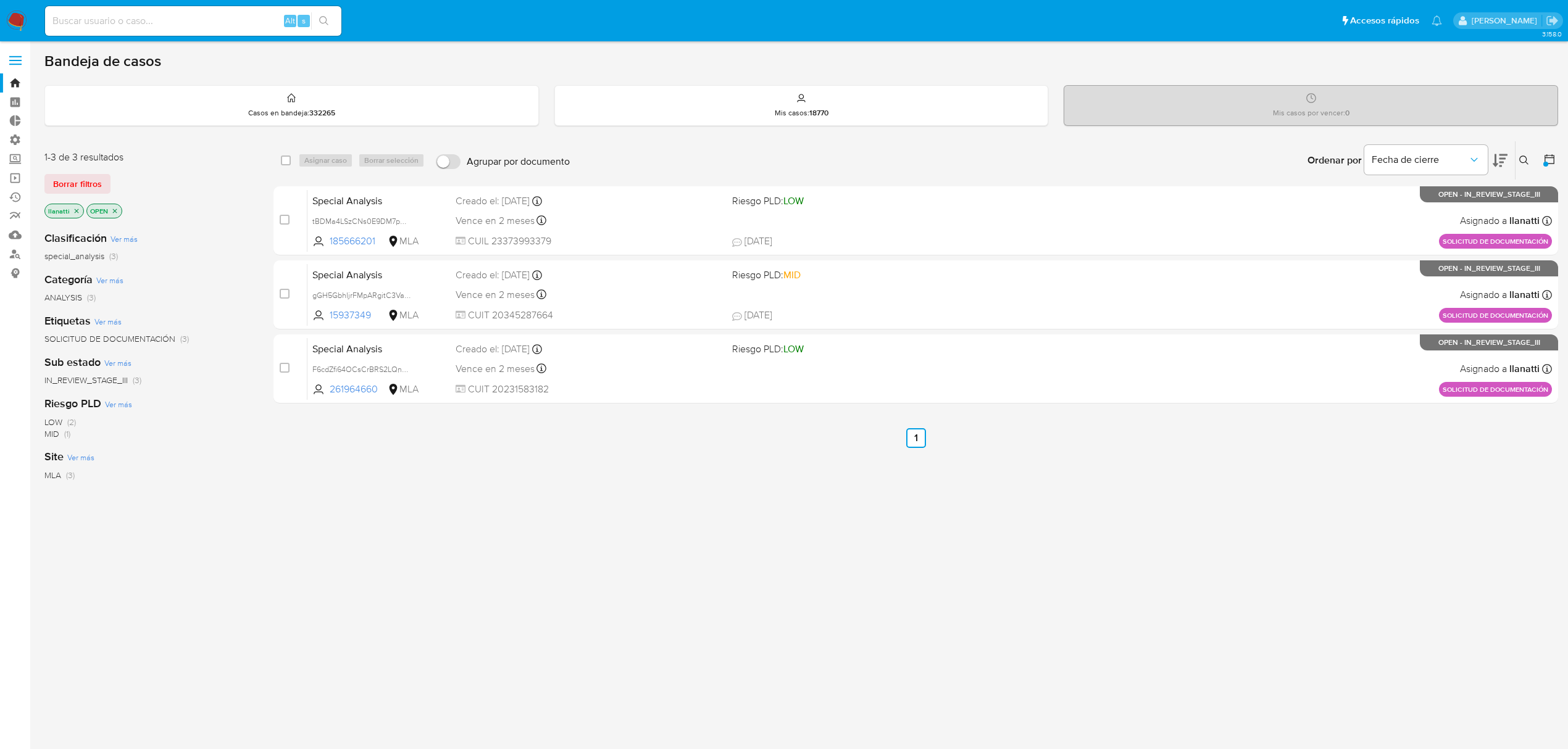
click at [1541, 156] on div at bounding box center [1547, 161] width 22 height 38
click at [1549, 158] on icon at bounding box center [1549, 159] width 12 height 12
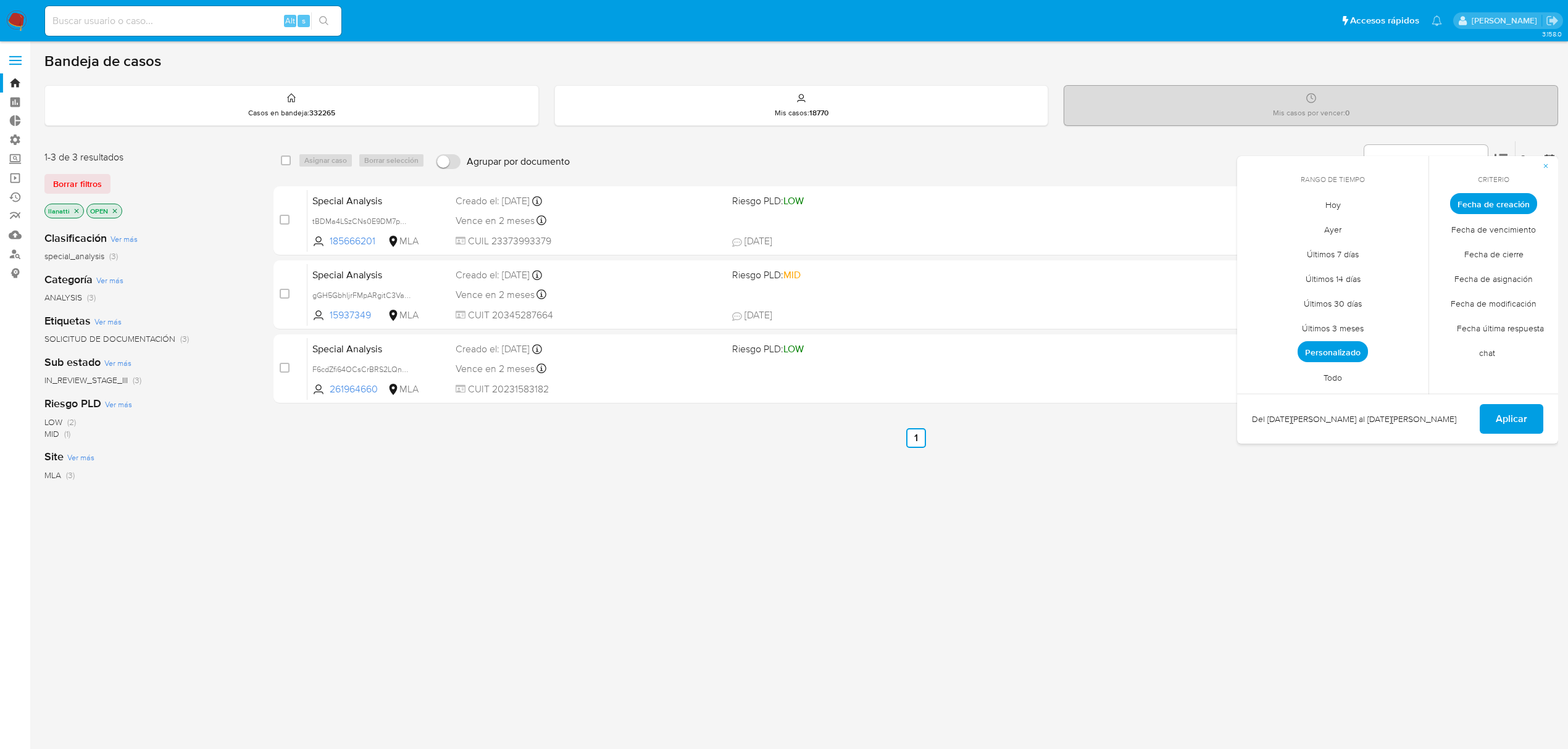
click at [1489, 257] on span "Fecha de cierre" at bounding box center [1494, 254] width 85 height 25
click at [1344, 347] on span "Personalizado" at bounding box center [1332, 351] width 70 height 21
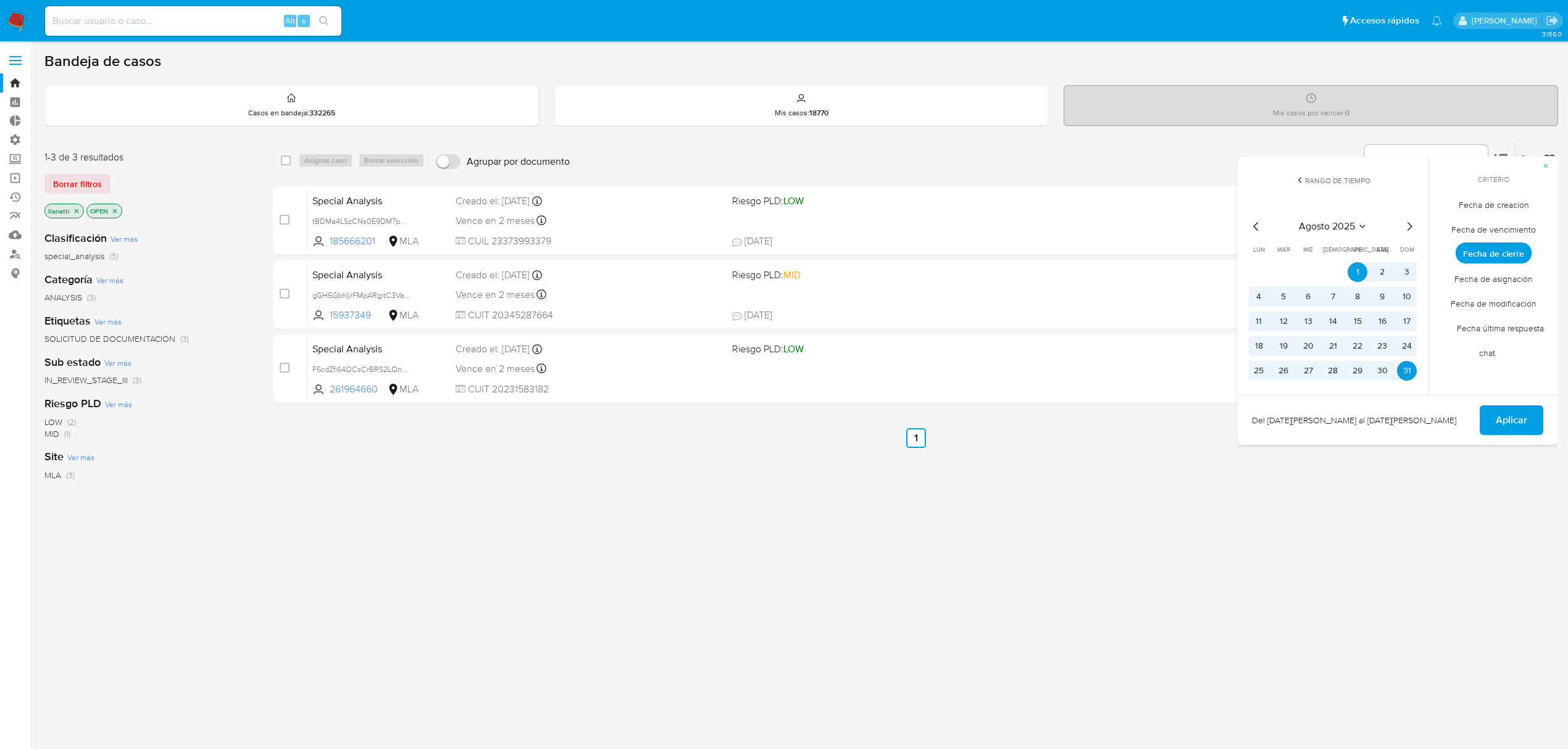
click at [1510, 420] on span "Aplicar" at bounding box center [1511, 420] width 32 height 27
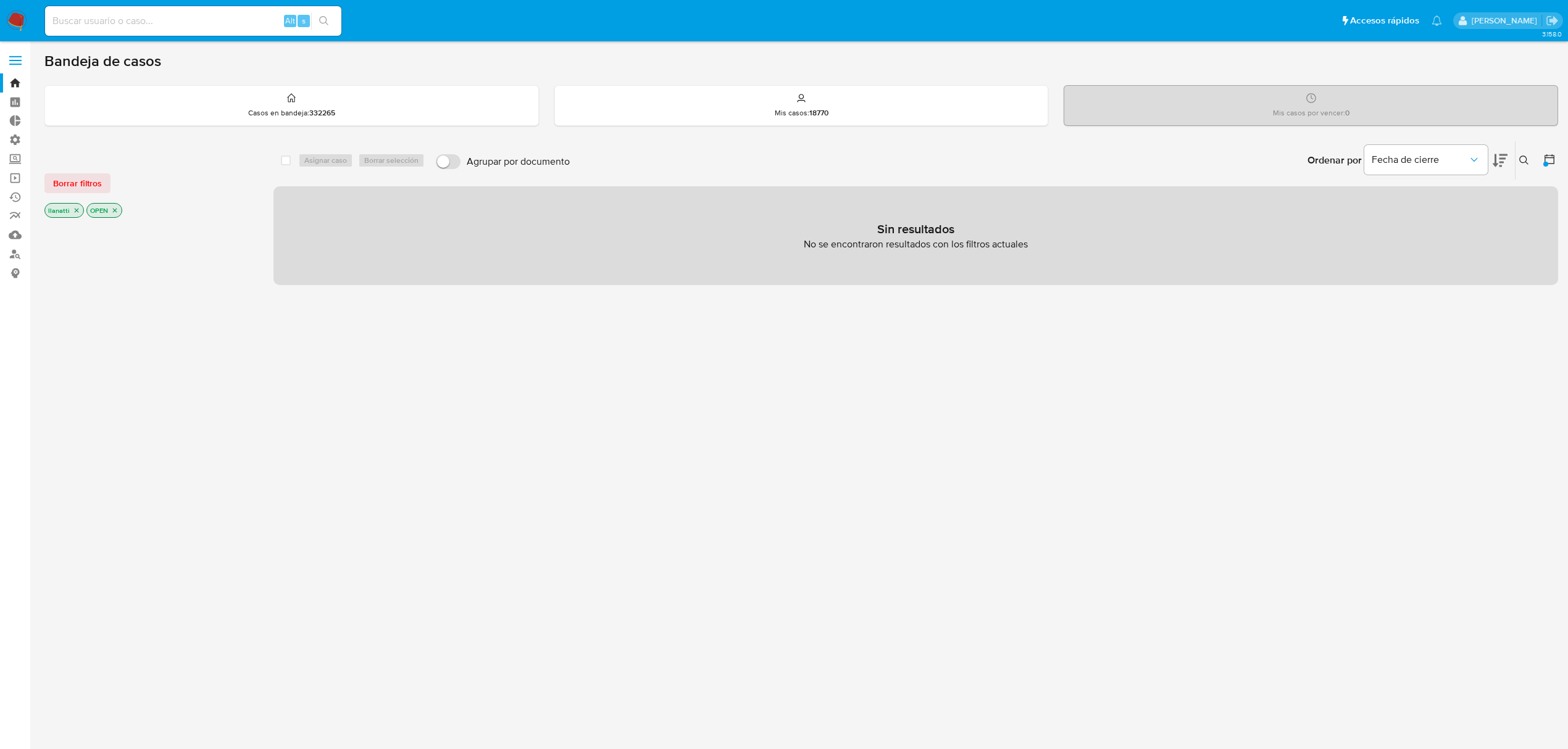
click at [119, 208] on p "OPEN" at bounding box center [104, 211] width 34 height 14
click at [114, 208] on icon "close-filter" at bounding box center [114, 211] width 7 height 7
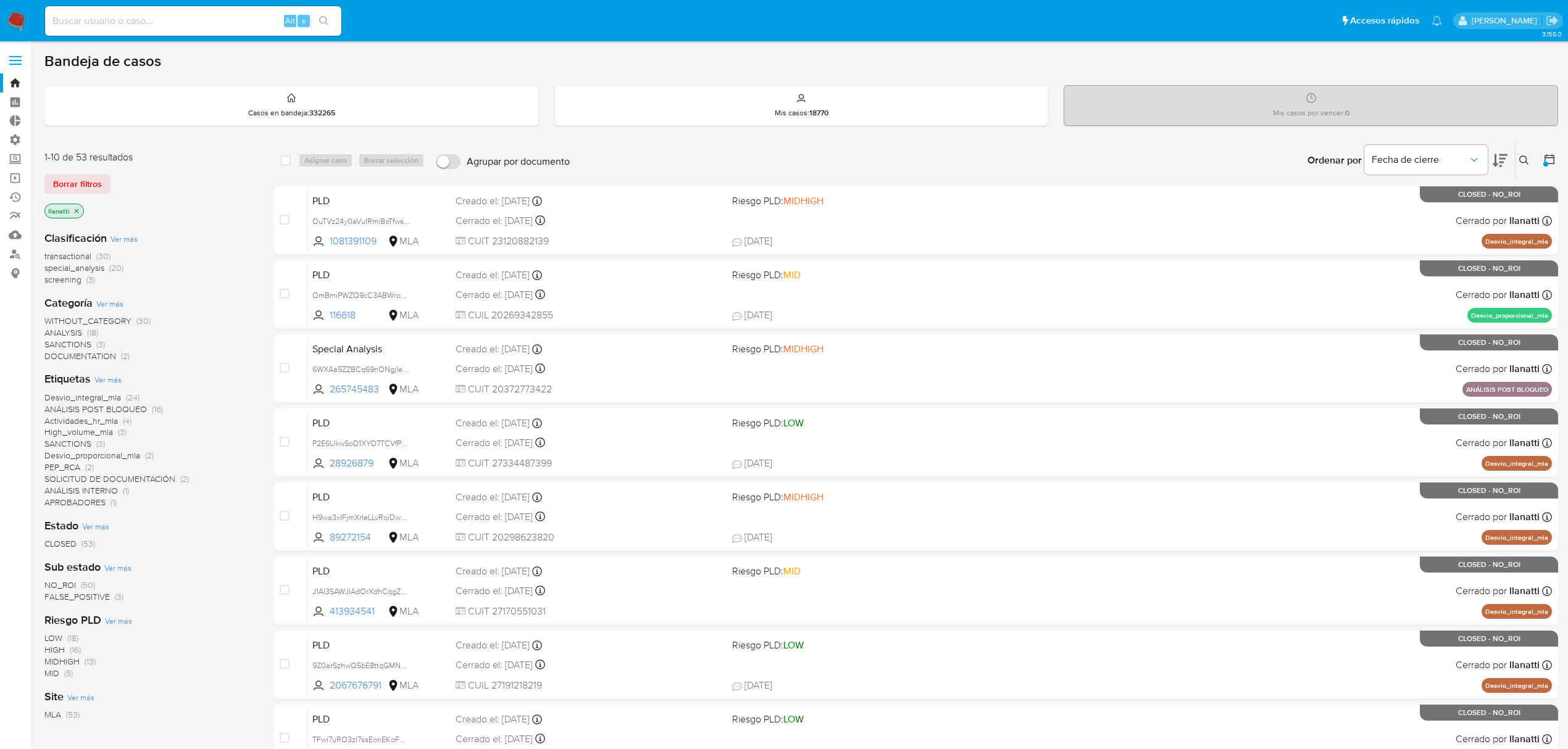
click at [76, 211] on icon "close-filter" at bounding box center [76, 211] width 7 height 7
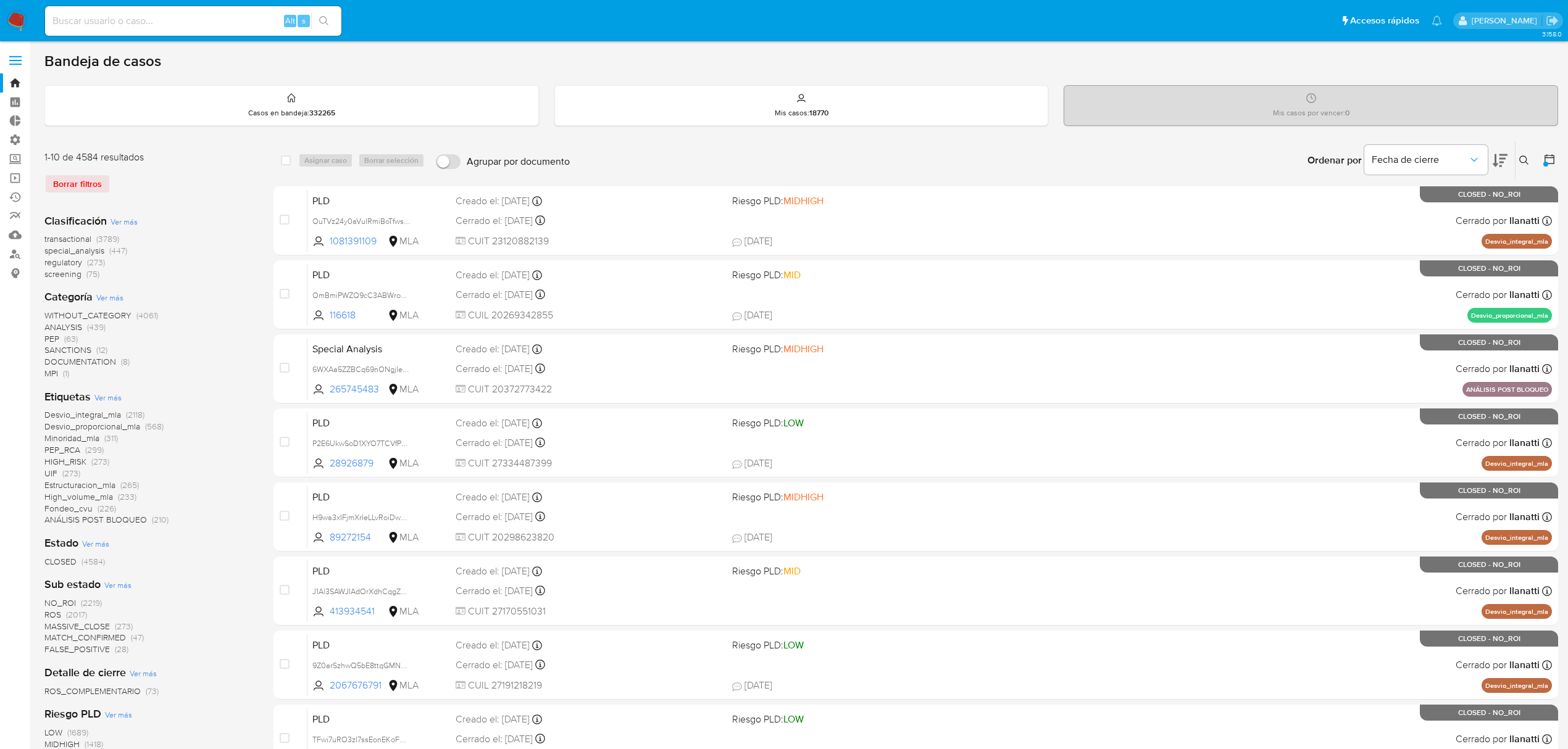
click at [72, 238] on span "transactional" at bounding box center [68, 238] width 47 height 12
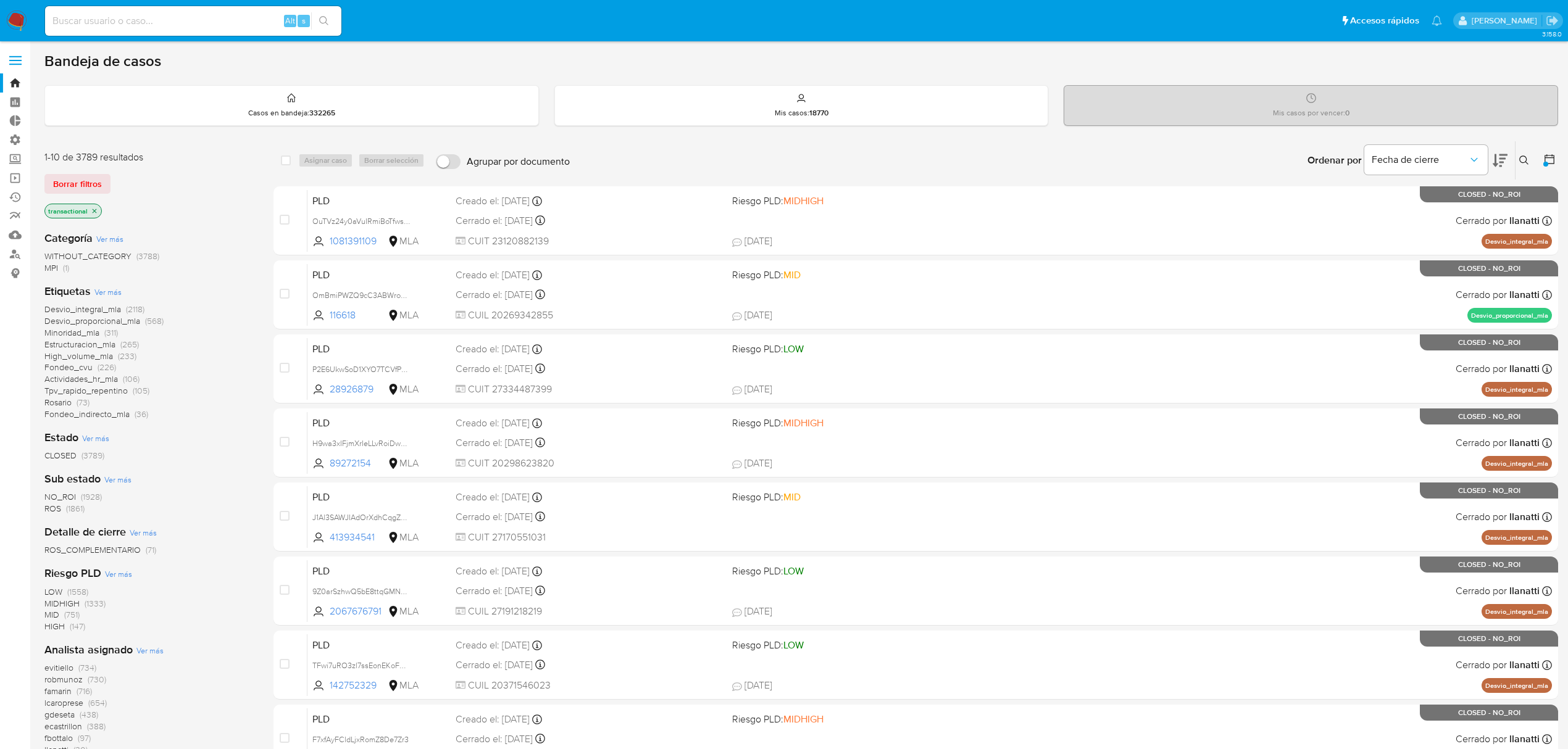
click at [1548, 154] on icon at bounding box center [1549, 159] width 12 height 12
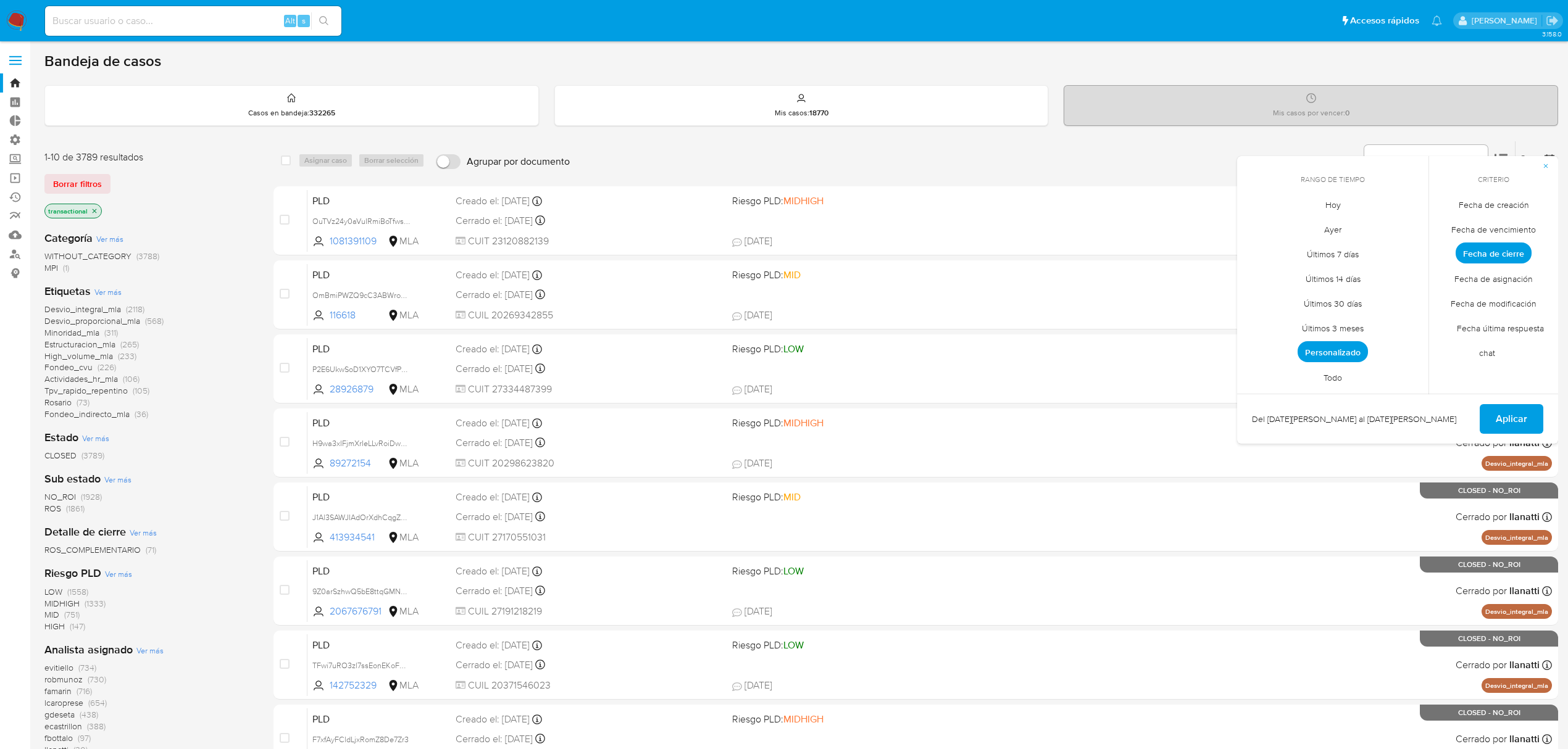
click at [1352, 346] on span "Personalizado" at bounding box center [1332, 351] width 70 height 21
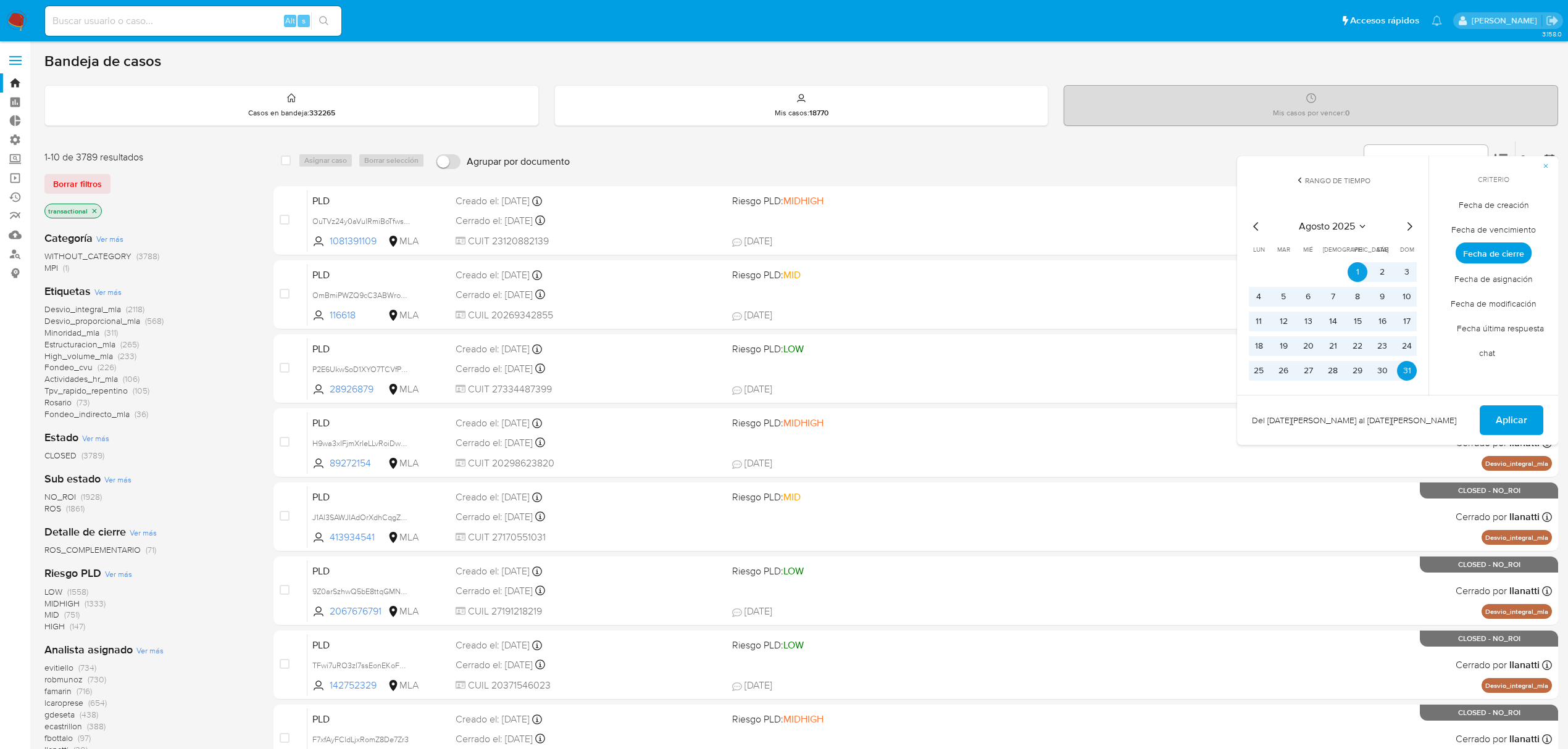
click at [1255, 227] on icon "Mes anterior" at bounding box center [1256, 227] width 15 height 15
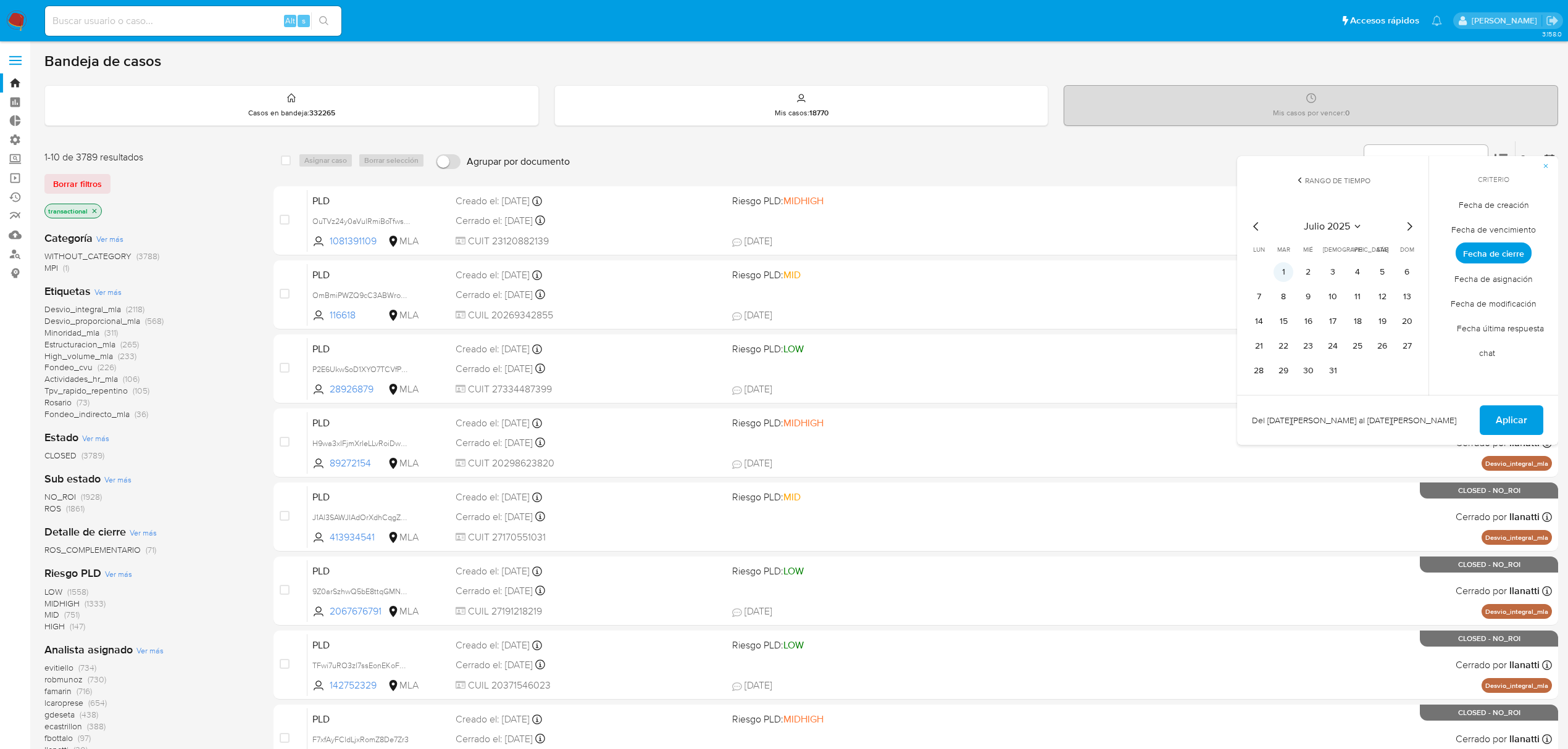
click at [1286, 274] on button "1" at bounding box center [1283, 272] width 20 height 20
click at [1333, 371] on button "31" at bounding box center [1332, 370] width 20 height 20
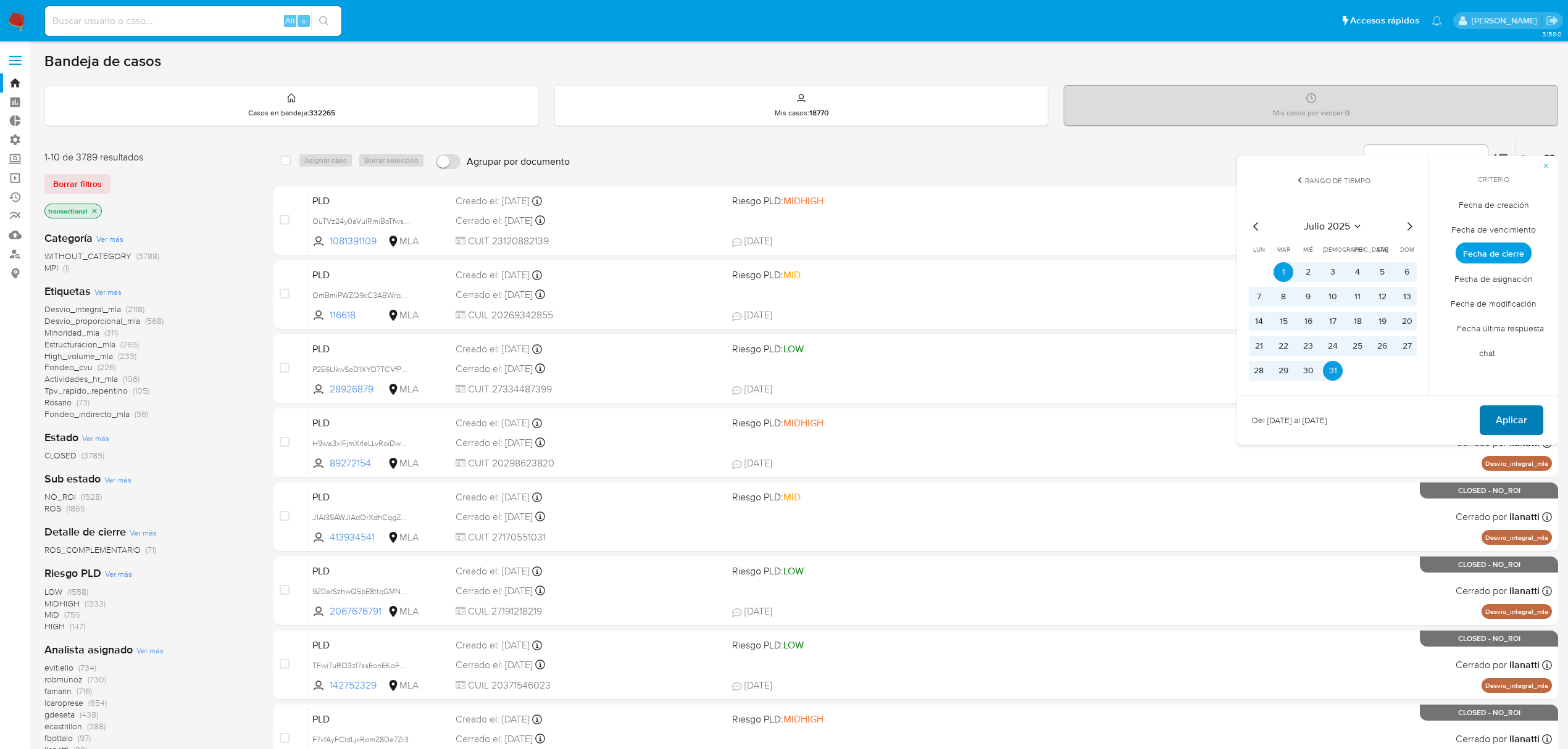
click at [1520, 417] on span "Aplicar" at bounding box center [1511, 420] width 32 height 27
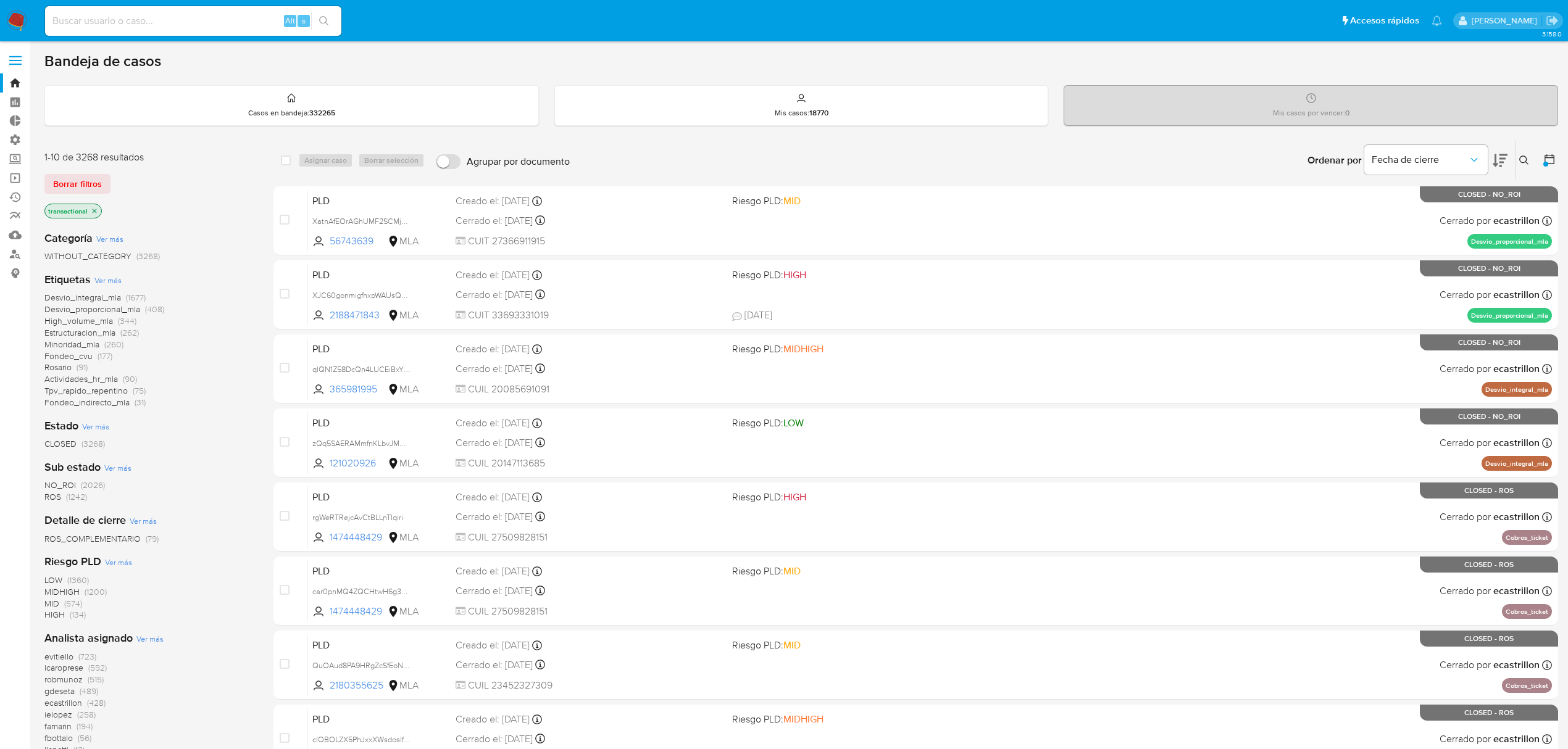
click at [109, 282] on span "Ver más" at bounding box center [108, 279] width 27 height 11
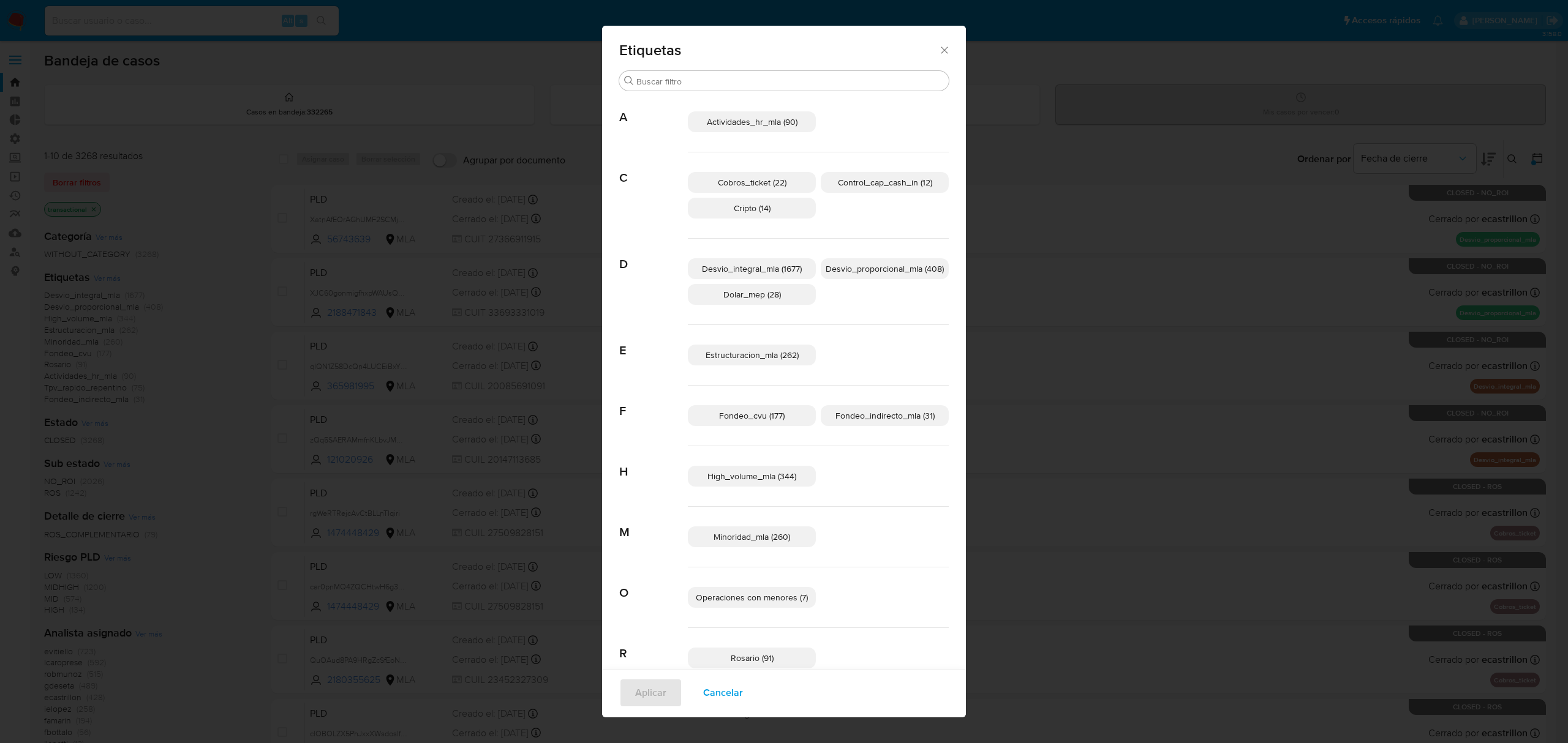
click at [938, 49] on icon "Cerrar" at bounding box center [944, 50] width 12 height 12
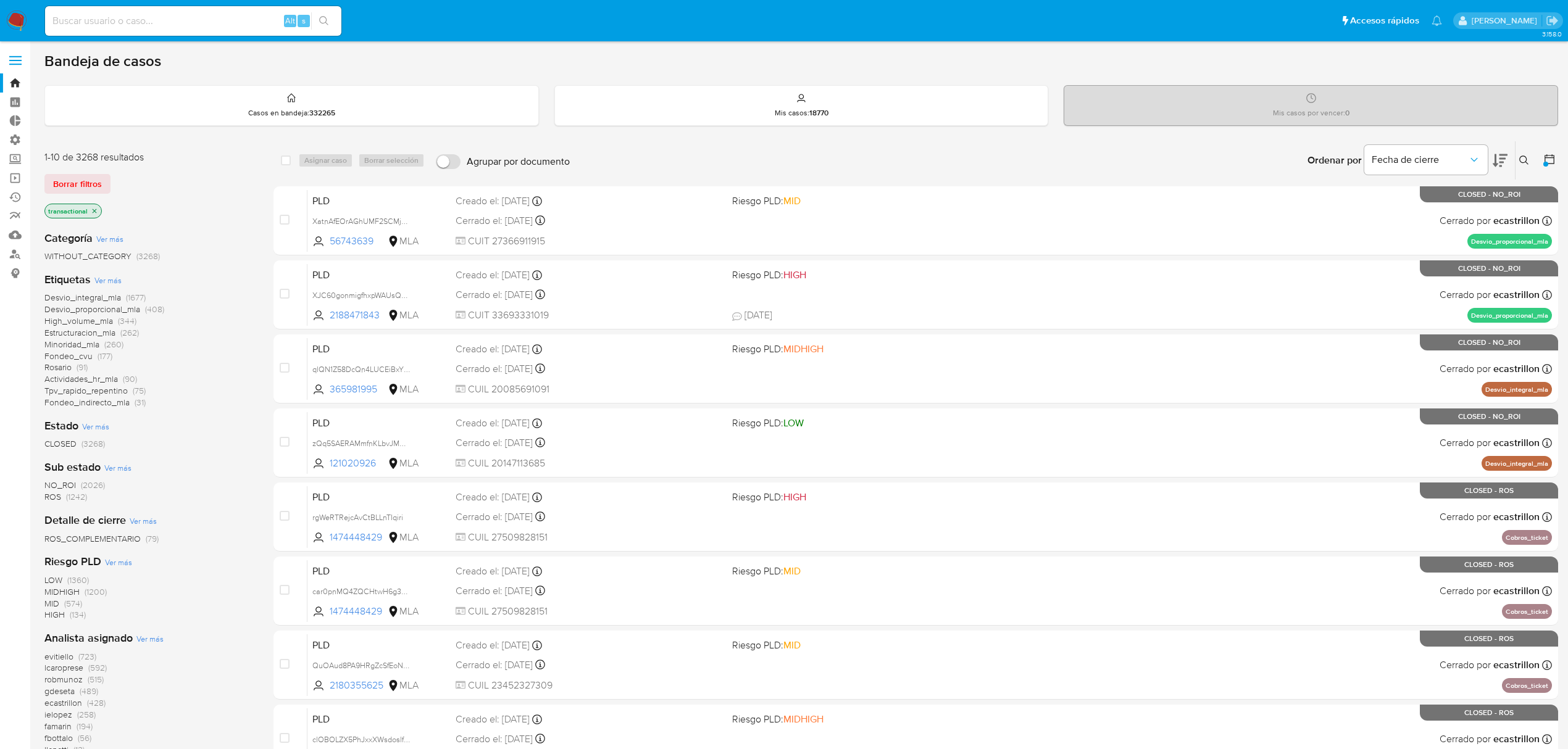
click at [1543, 161] on icon at bounding box center [1549, 159] width 12 height 12
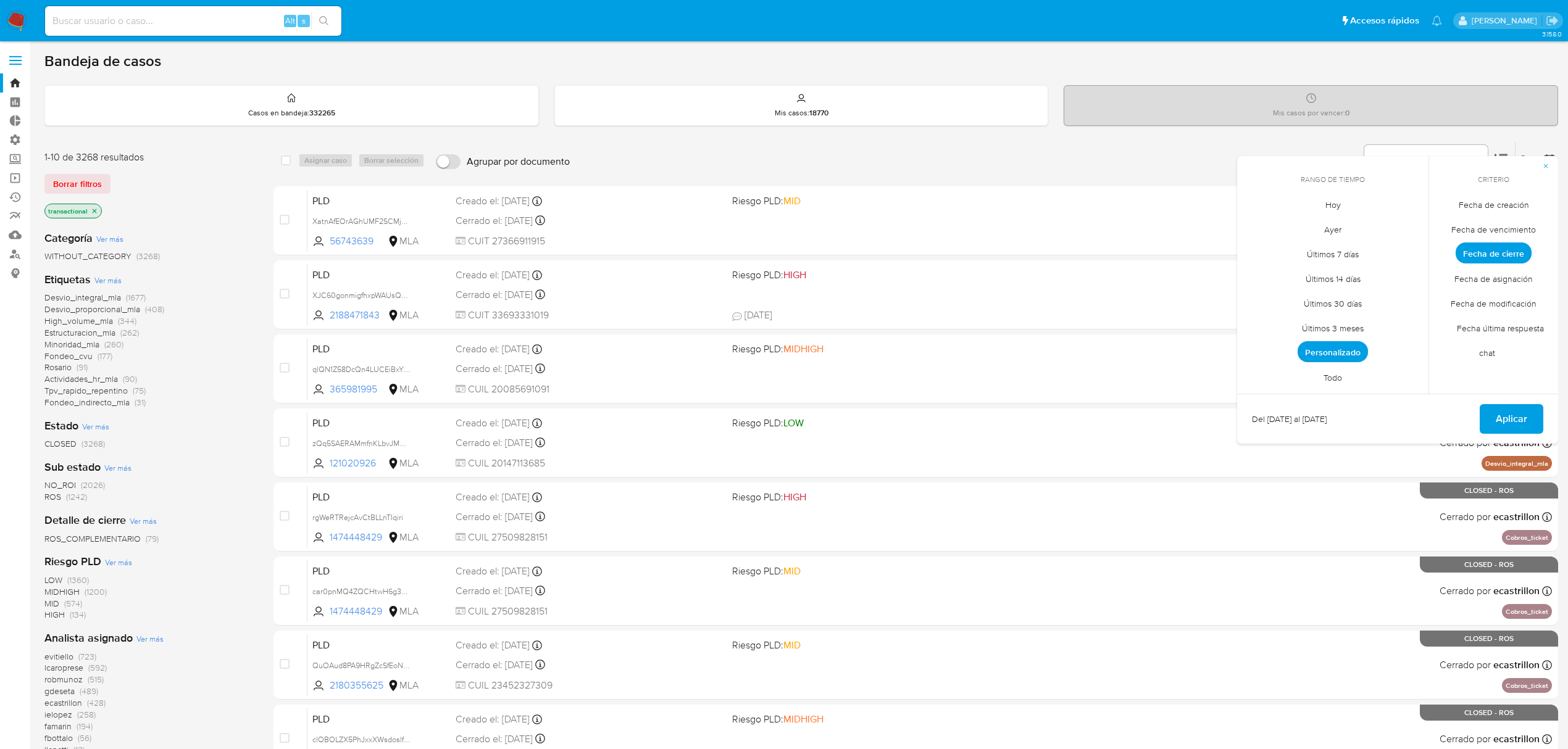
click at [1329, 352] on span "Personalizado" at bounding box center [1332, 351] width 70 height 21
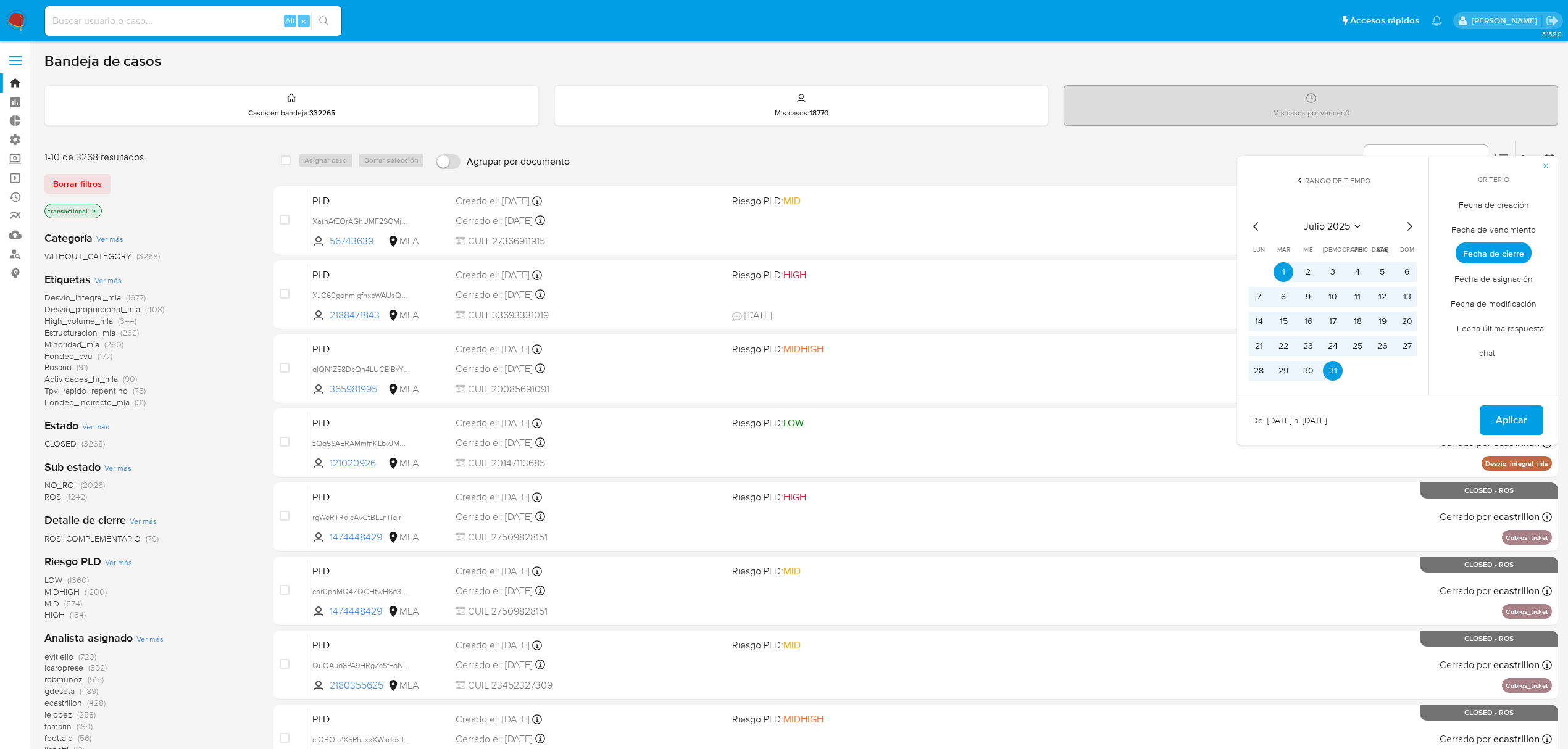
click at [1411, 227] on icon "Mes siguiente" at bounding box center [1410, 227] width 15 height 15
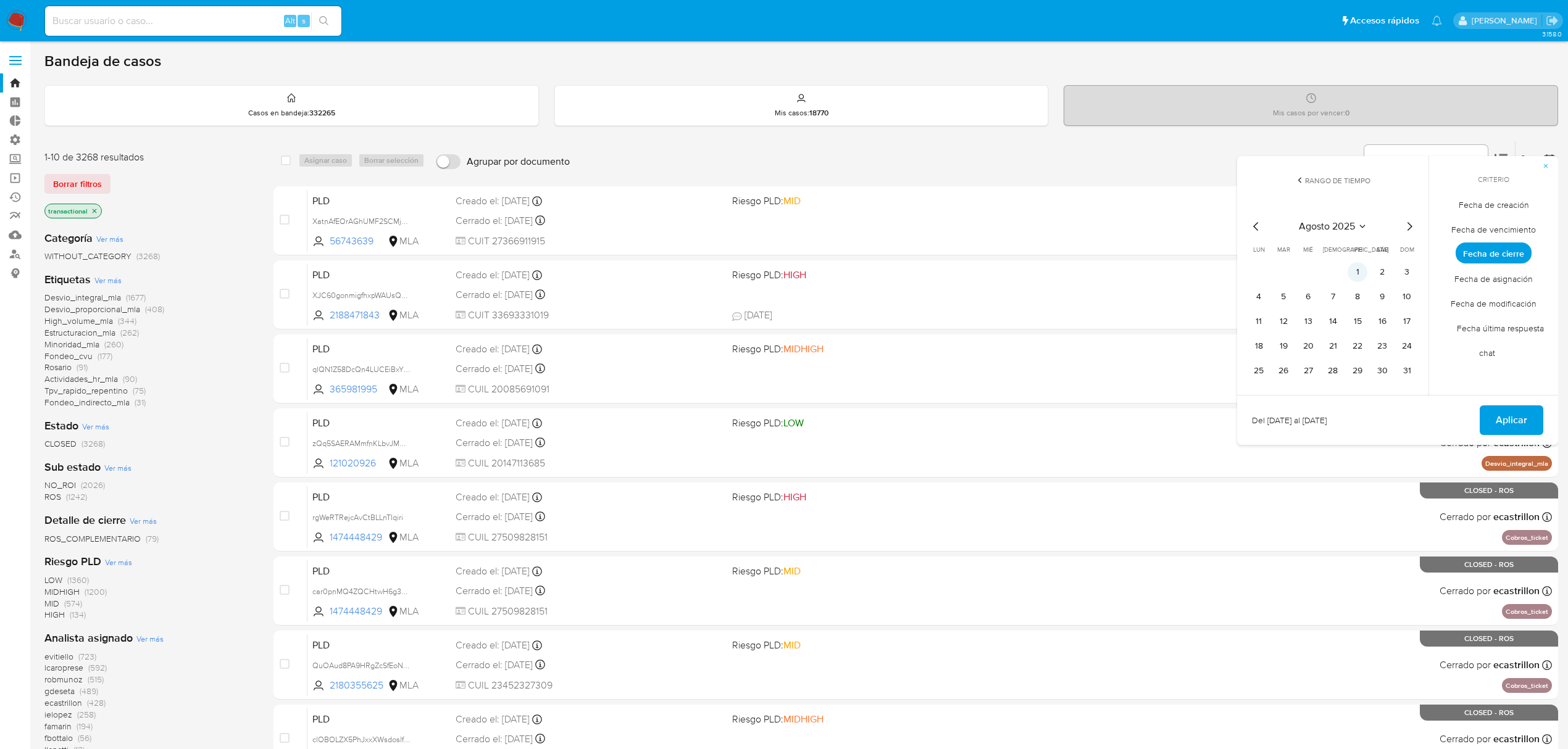
click at [1361, 270] on button "1" at bounding box center [1357, 272] width 20 height 20
click at [1405, 368] on button "31" at bounding box center [1407, 370] width 20 height 20
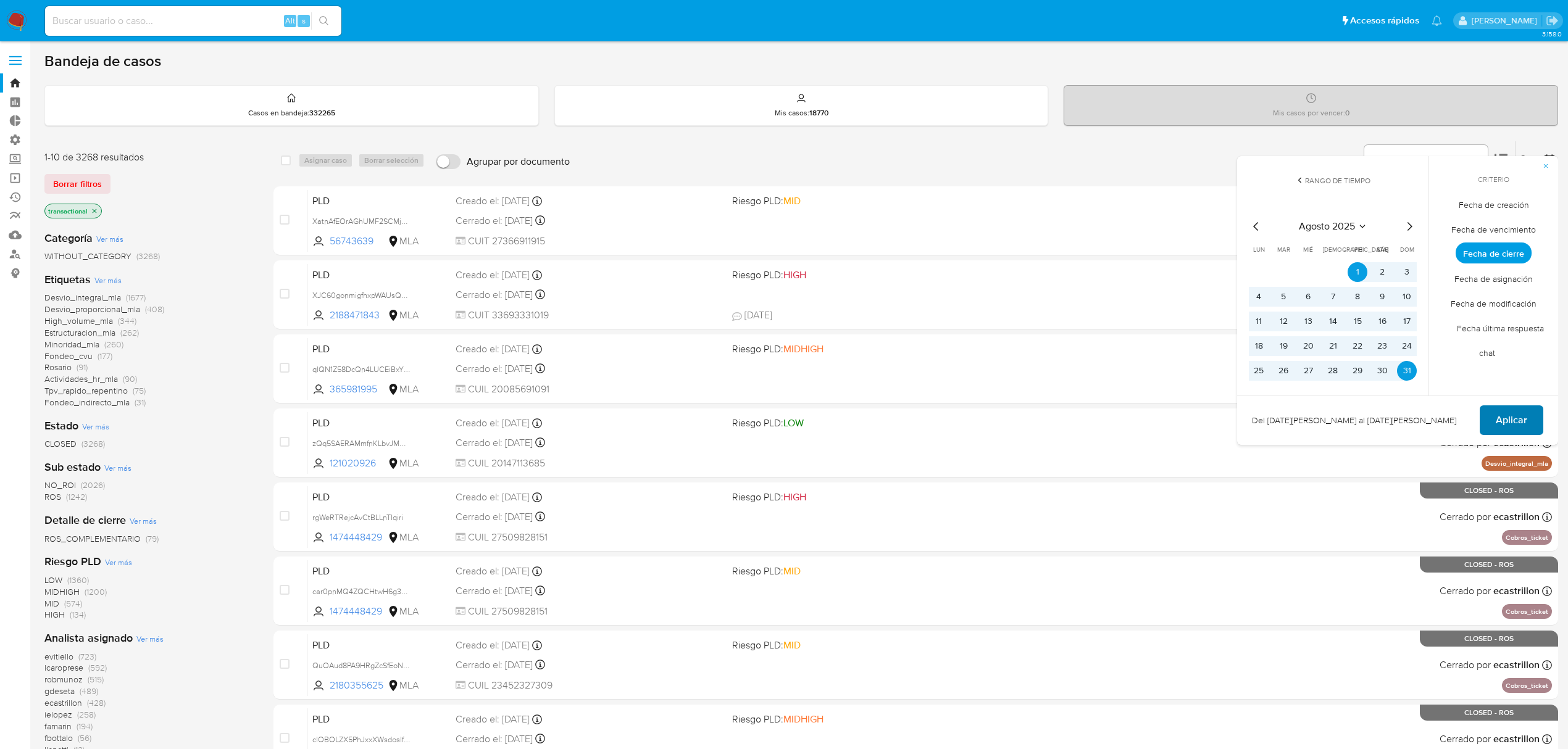
click at [1512, 422] on span "Aplicar" at bounding box center [1511, 420] width 32 height 27
